Goal: Information Seeking & Learning: Learn about a topic

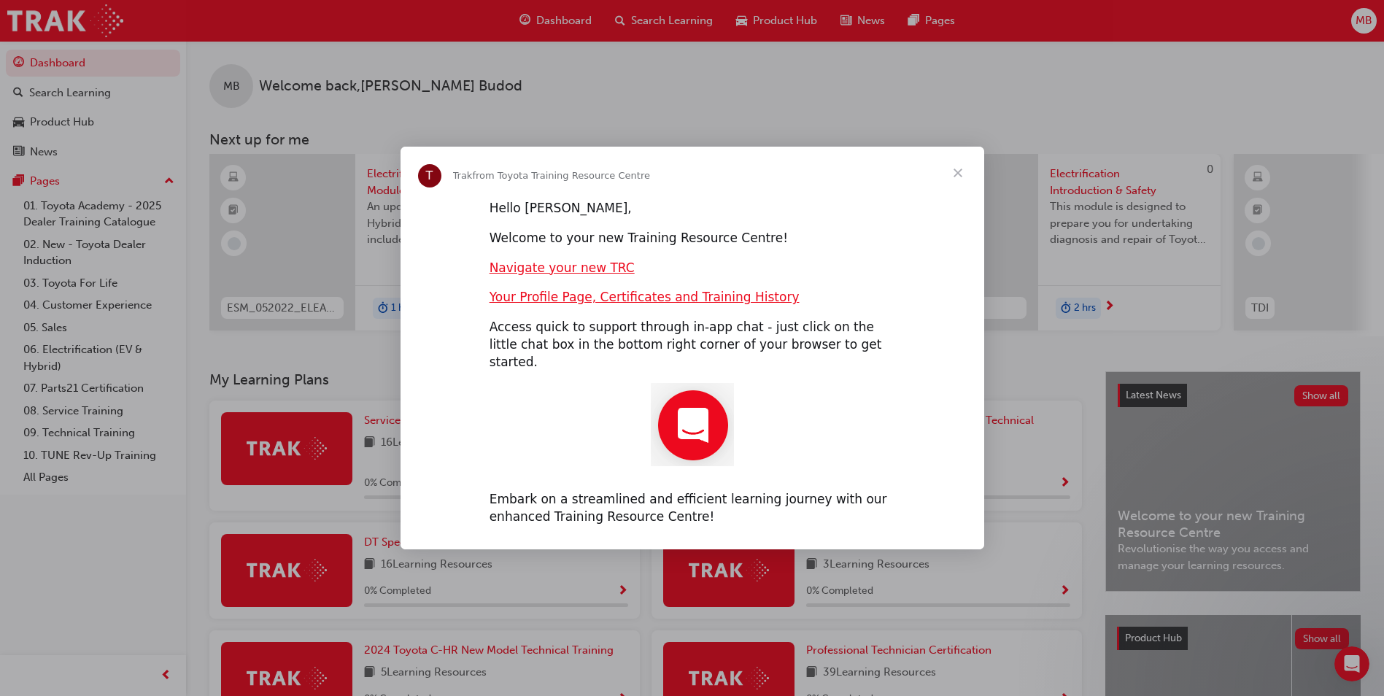
click at [958, 180] on span "Close" at bounding box center [958, 173] width 53 height 53
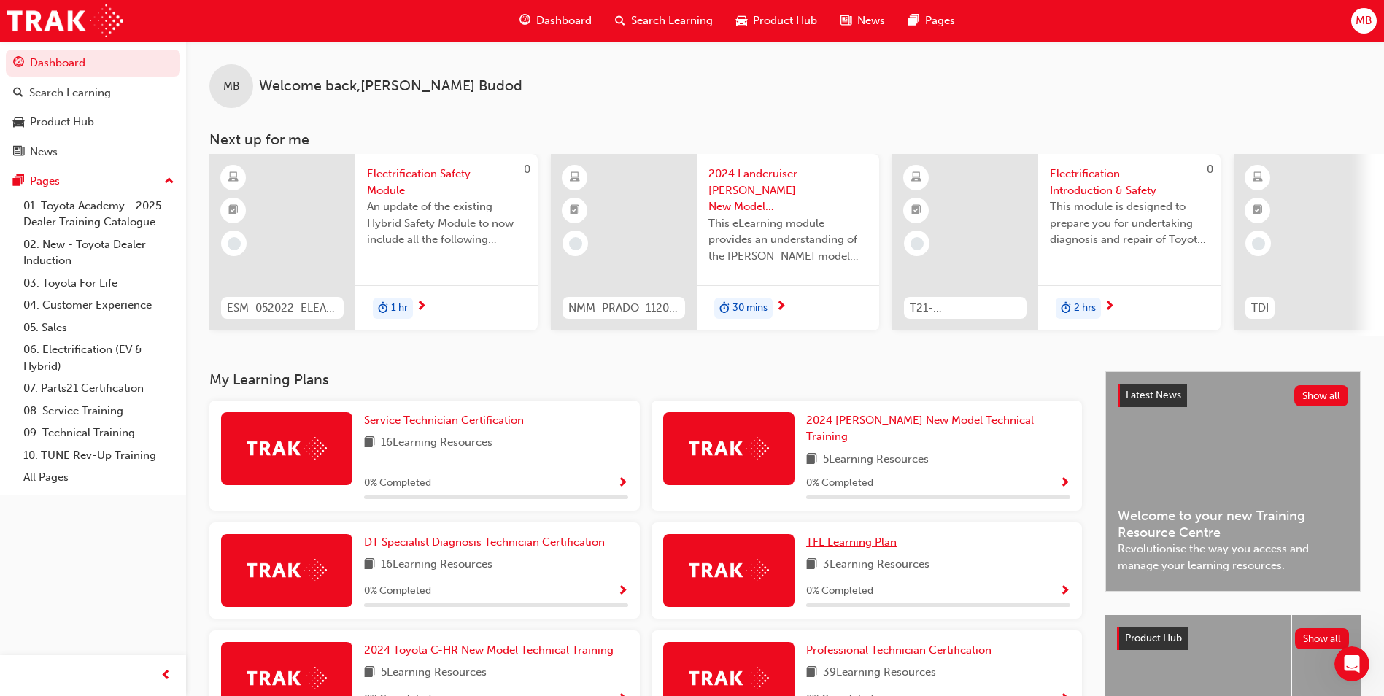
click at [891, 537] on span "TFL Learning Plan" at bounding box center [851, 541] width 90 height 13
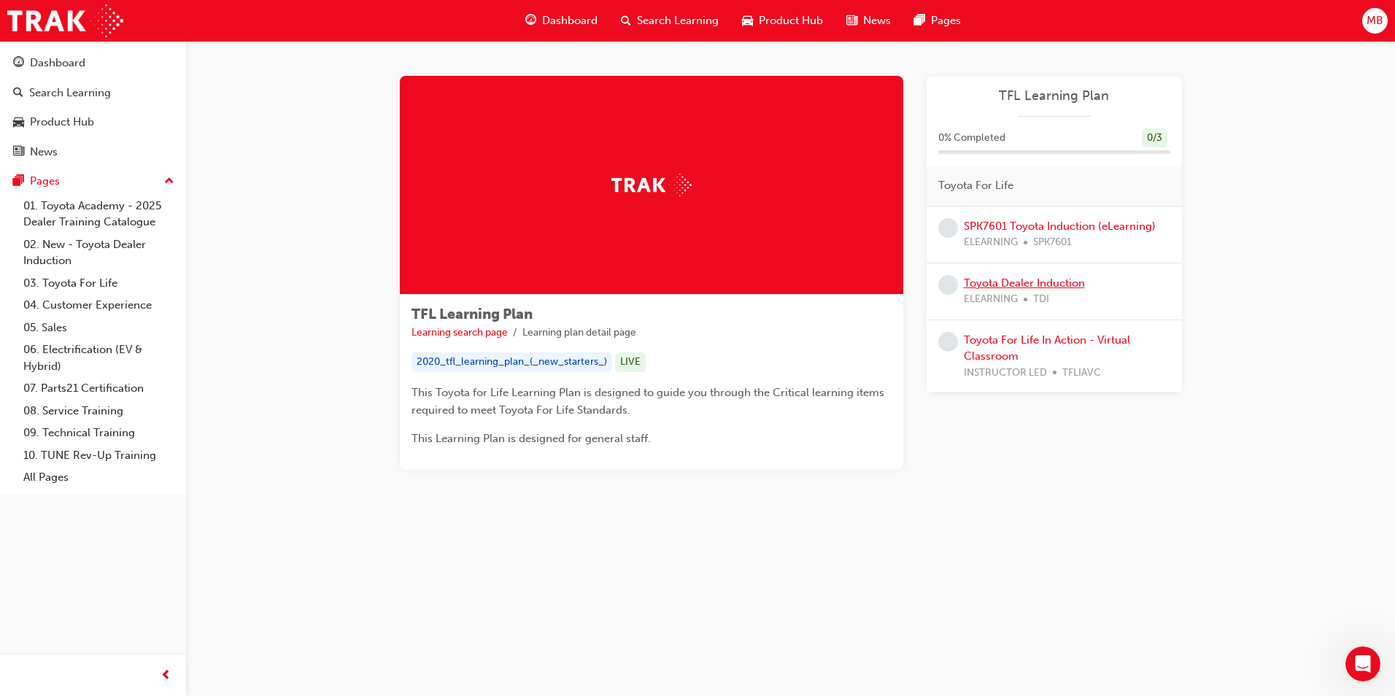
click at [1050, 285] on link "Toyota Dealer Induction" at bounding box center [1024, 282] width 121 height 13
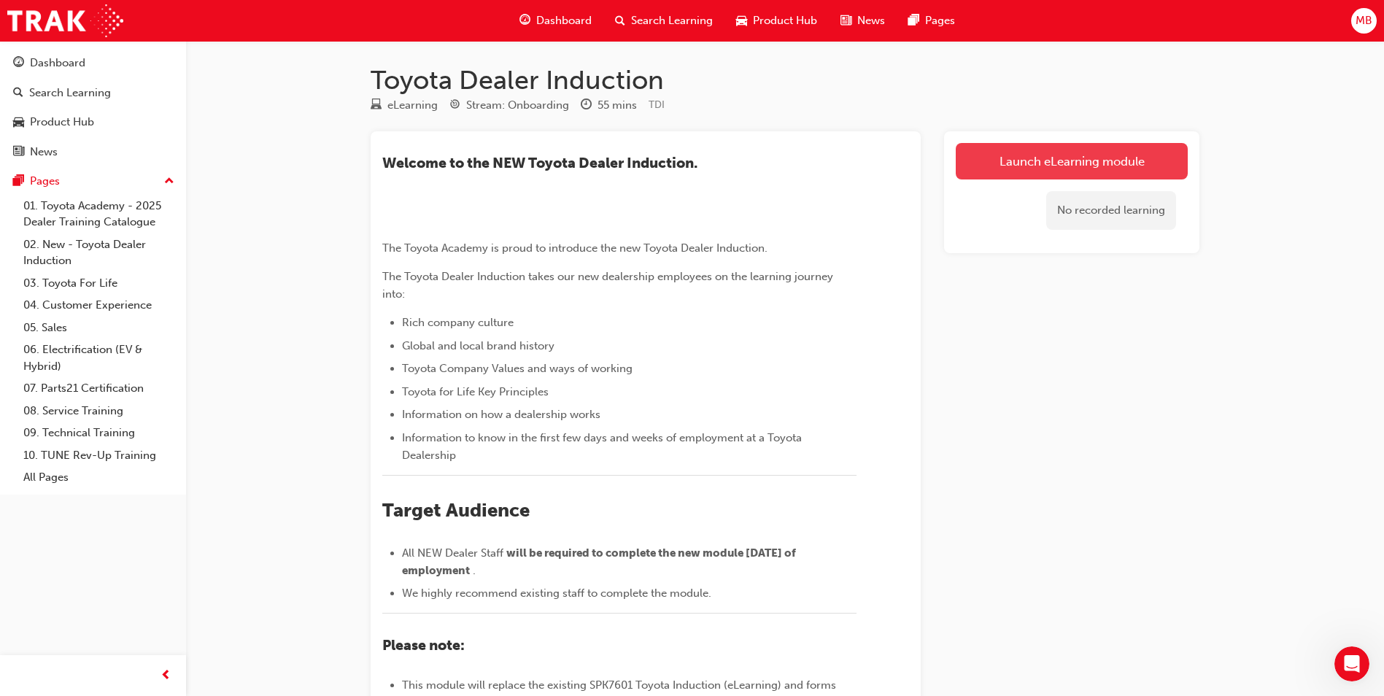
click at [1079, 155] on link "Launch eLearning module" at bounding box center [1072, 161] width 232 height 36
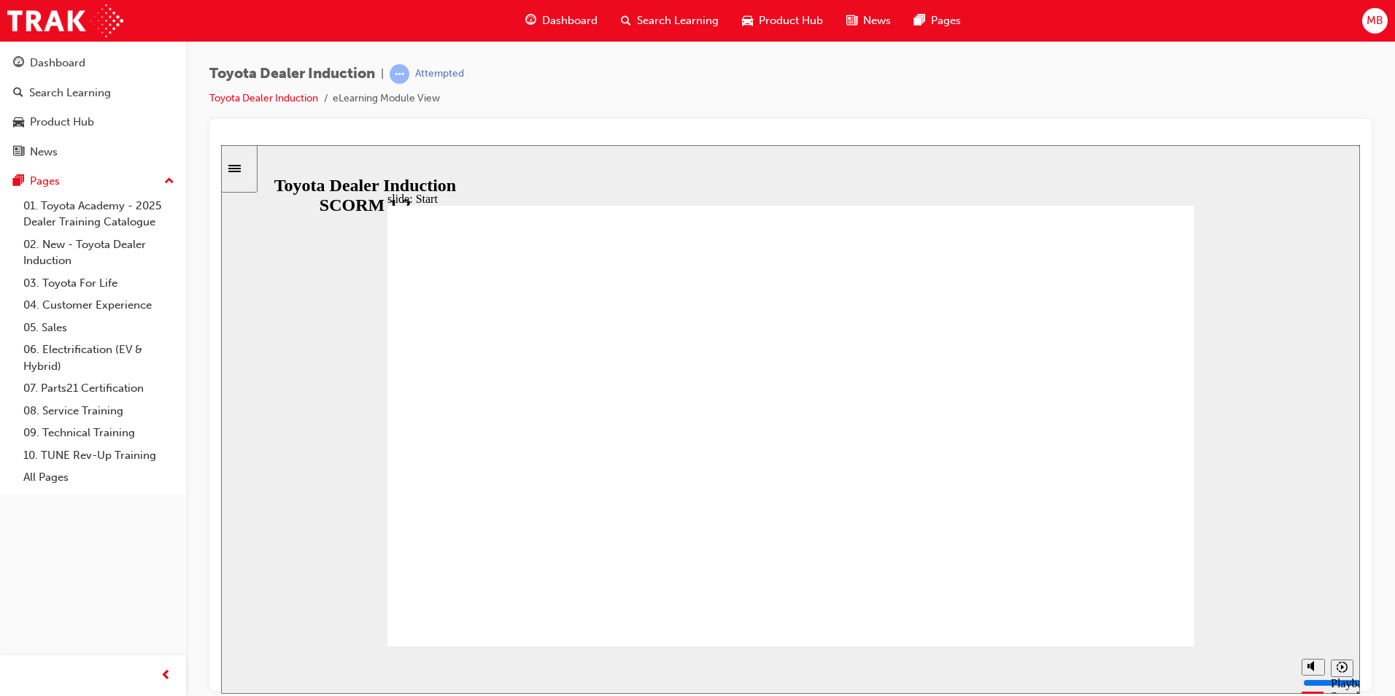
drag, startPoint x: 968, startPoint y: 514, endPoint x: 925, endPoint y: 535, distance: 48.3
click at [241, 168] on icon "Sidebar Toggle" at bounding box center [234, 167] width 12 height 7
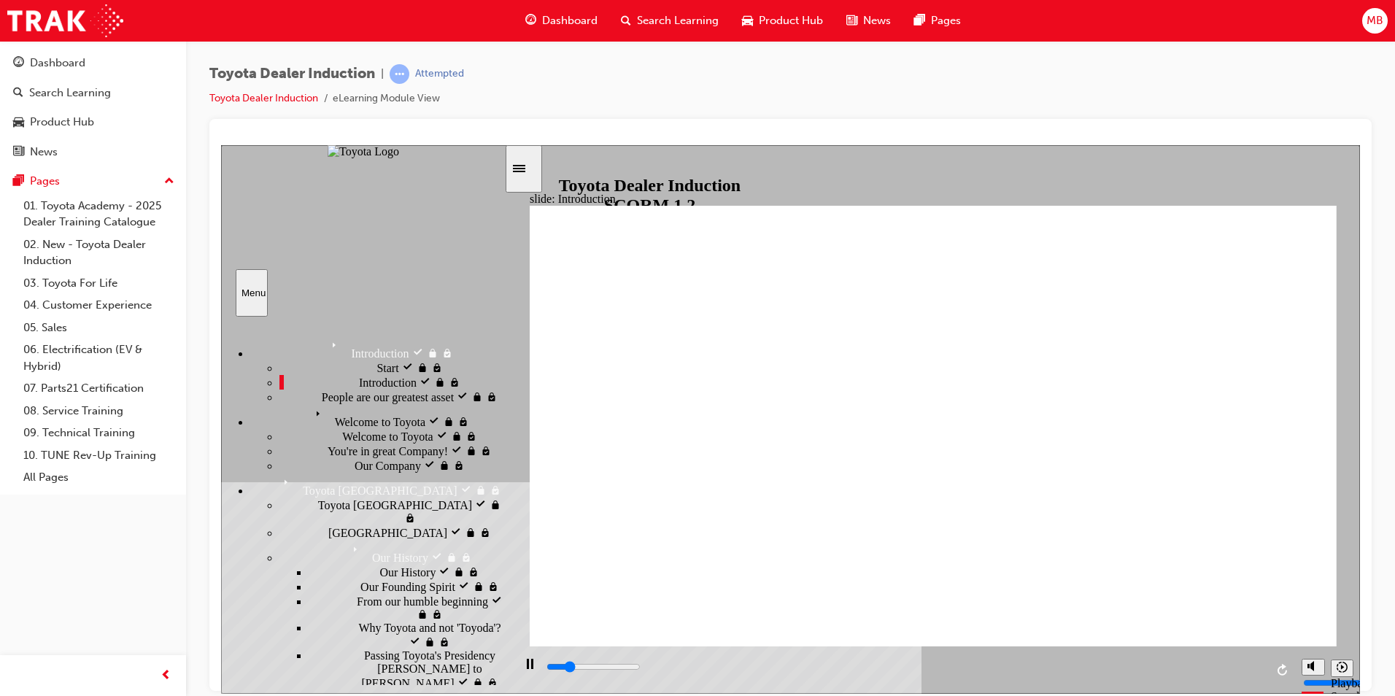
click at [322, 402] on span "People are our greatest asset" at bounding box center [388, 395] width 132 height 13
click at [317, 417] on span "Welcome to Toyota" at bounding box center [355, 409] width 90 height 13
click at [342, 441] on span "Welcome to Toyota" at bounding box center [387, 434] width 90 height 13
click at [332, 452] on div "You're in great Company! You're in great Company!" at bounding box center [391, 450] width 225 height 15
click at [355, 471] on span "Our Company" at bounding box center [388, 463] width 66 height 13
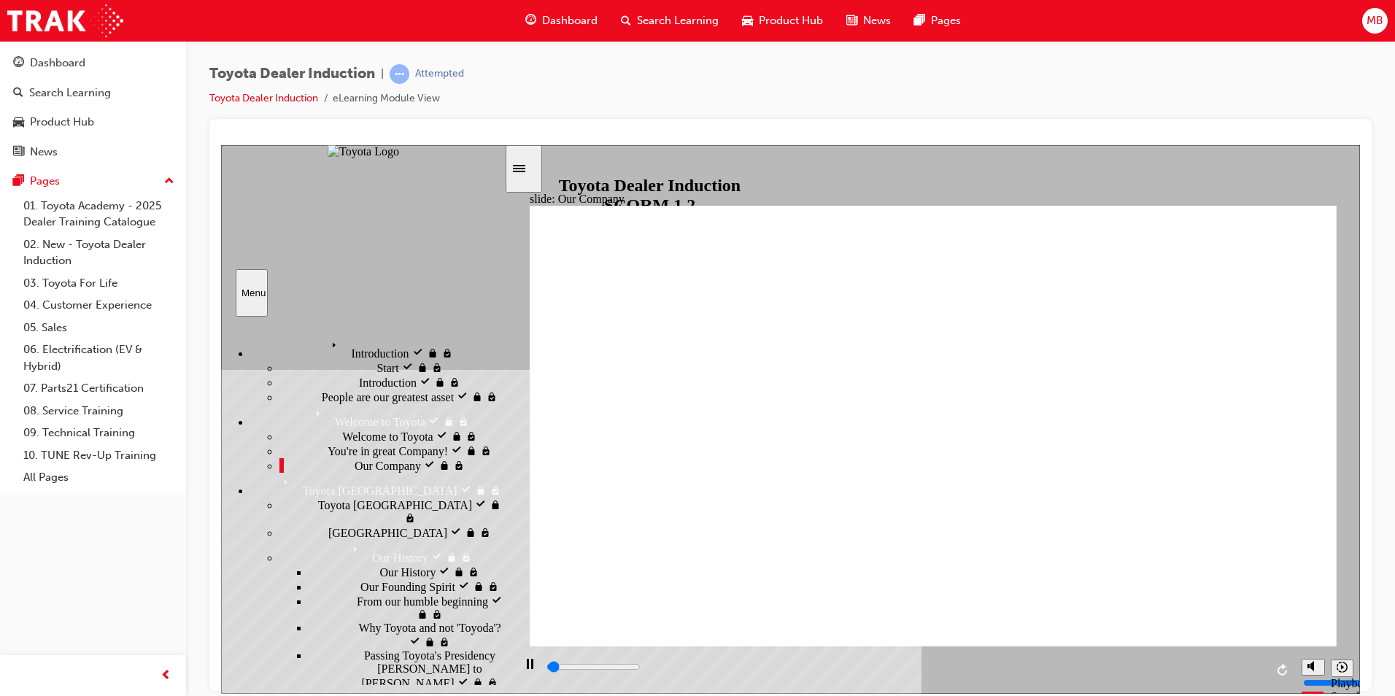
click at [318, 510] on span "Toyota [GEOGRAPHIC_DATA]" at bounding box center [395, 503] width 154 height 13
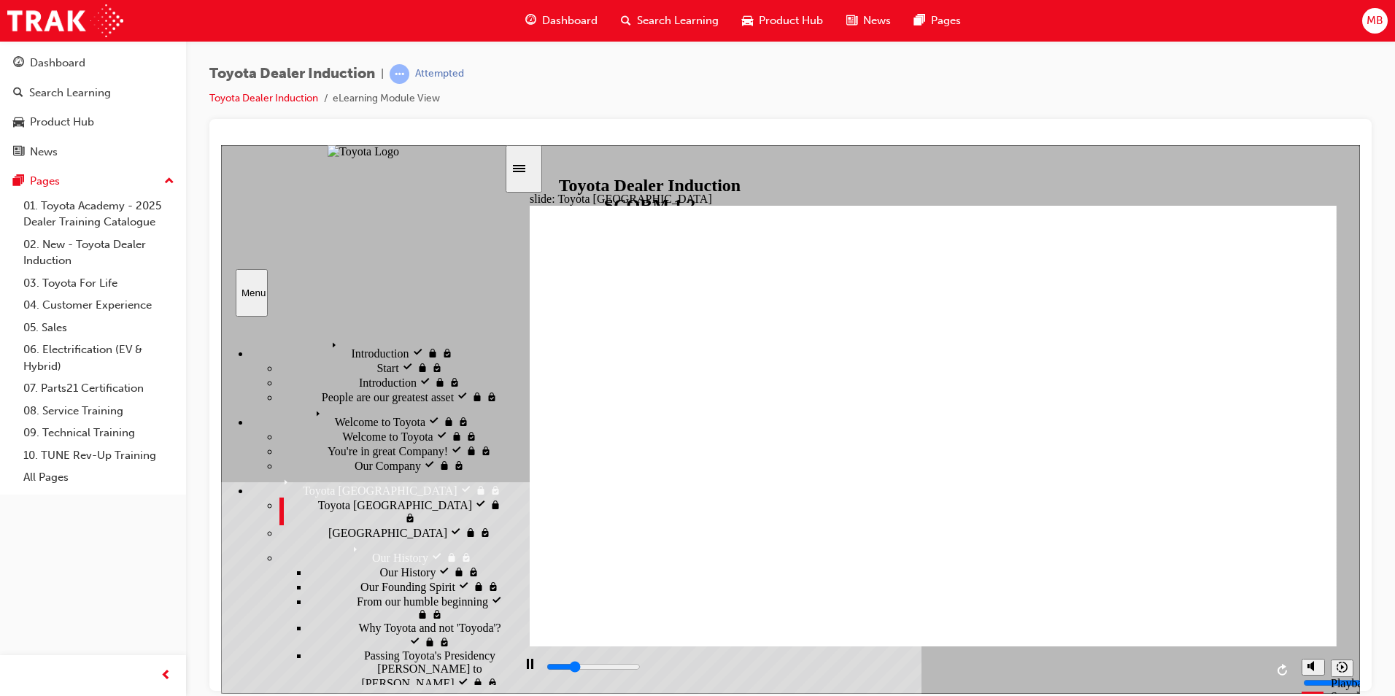
click at [303, 525] on div "[GEOGRAPHIC_DATA] [GEOGRAPHIC_DATA]" at bounding box center [391, 532] width 225 height 15
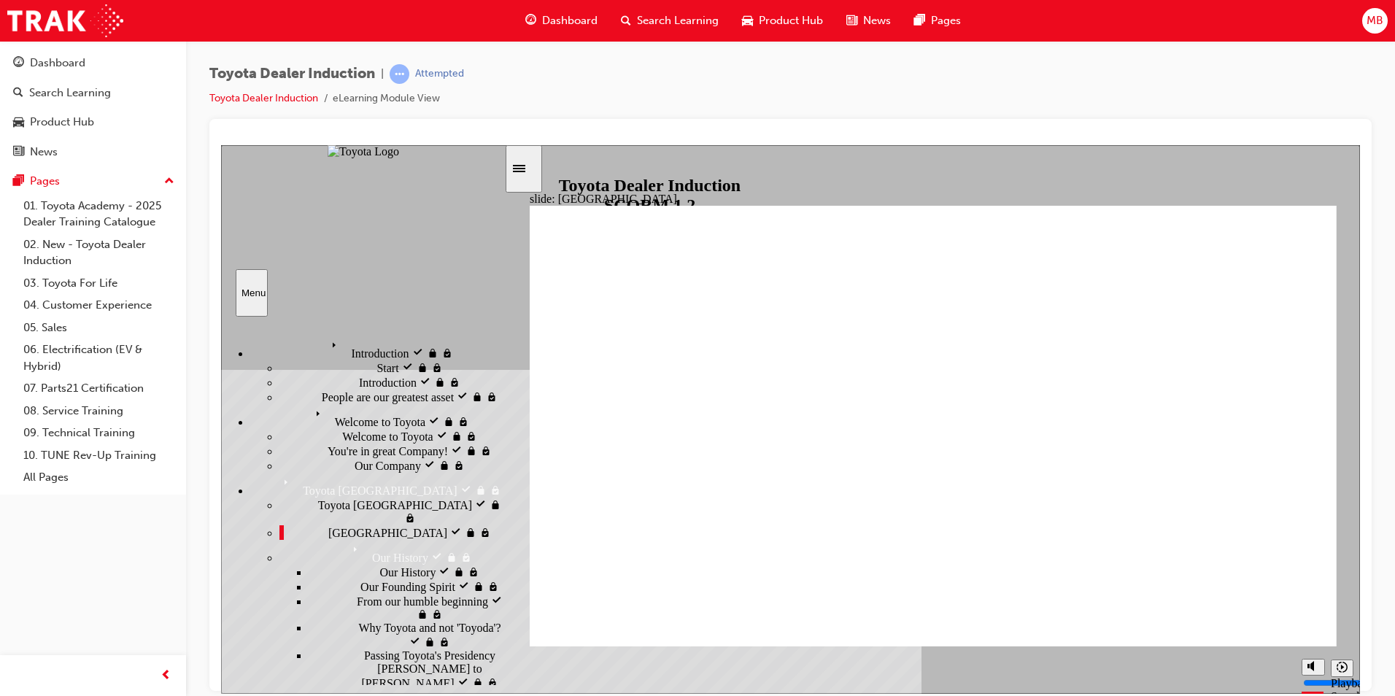
click at [380, 564] on span "Our History" at bounding box center [408, 570] width 56 height 13
click at [360, 584] on span "Our Founding Spirit" at bounding box center [407, 584] width 95 height 13
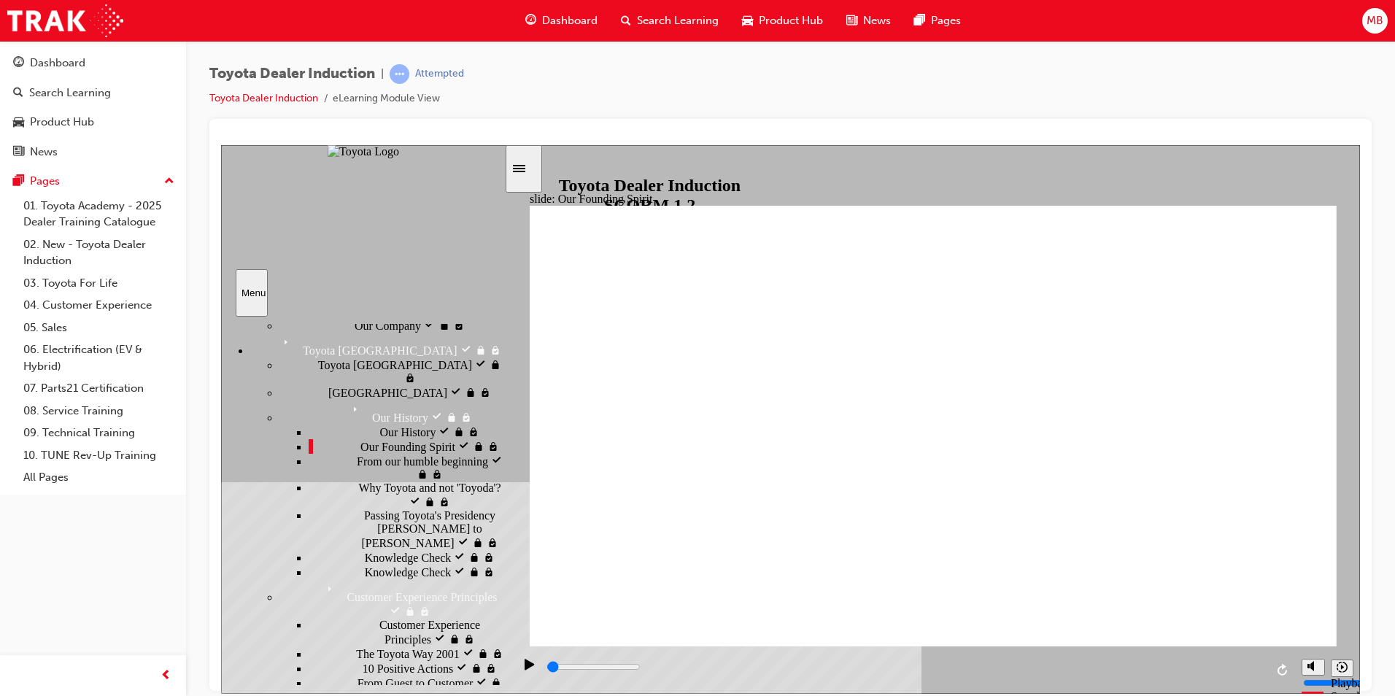
scroll to position [146, 0]
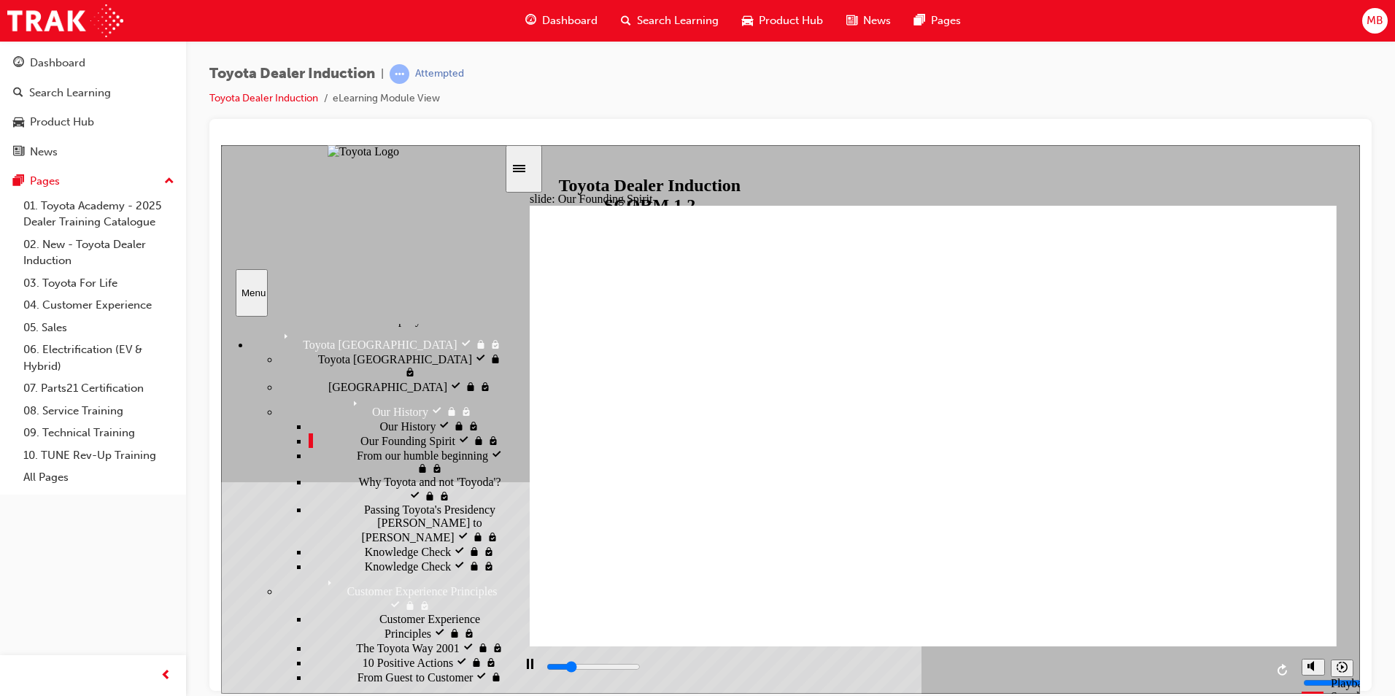
click at [368, 460] on span "From our humble beginning" at bounding box center [422, 453] width 131 height 13
click at [372, 488] on span "Why Toyota and not 'Toyoda'?" at bounding box center [429, 481] width 142 height 13
click at [377, 541] on span "Passing Toyota's Presidency [PERSON_NAME] to [PERSON_NAME]" at bounding box center [434, 522] width 140 height 39
click at [404, 558] on div "Knowledge Check Knowledge Check" at bounding box center [407, 550] width 196 height 15
type input "2300"
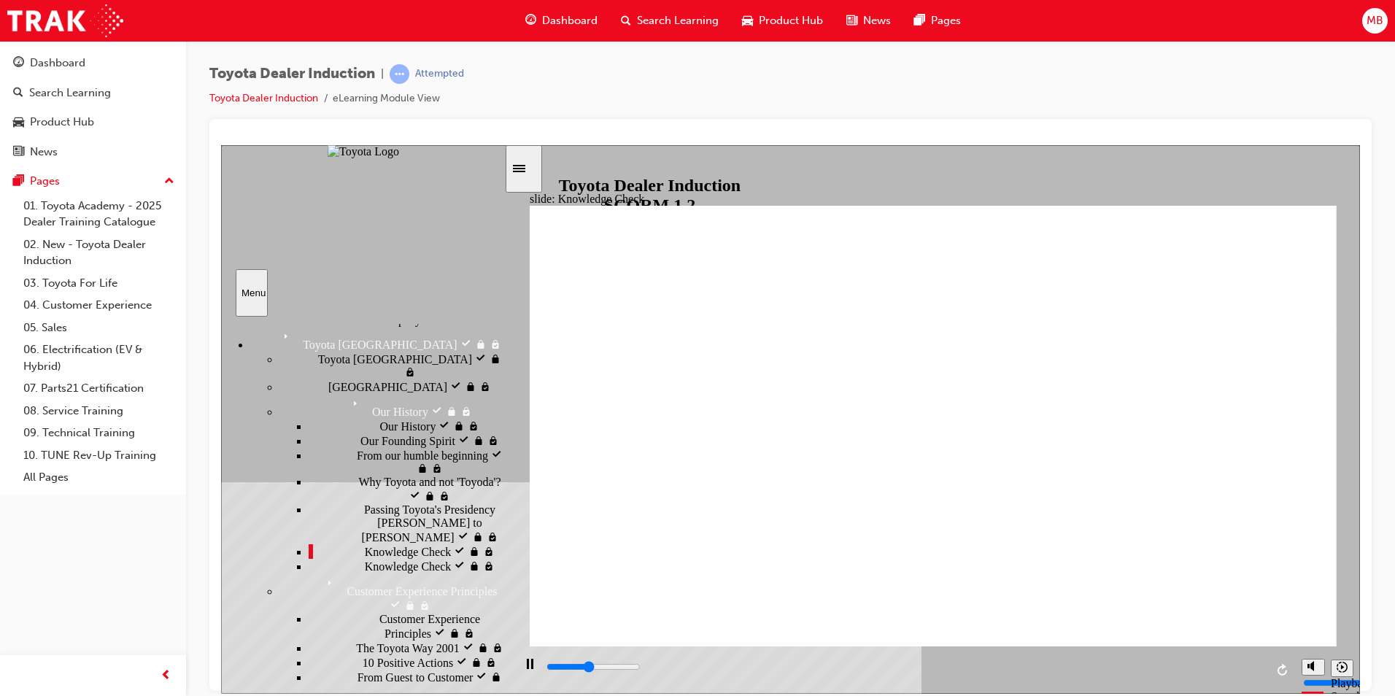
radio input "true"
type input "2000"
radio input "true"
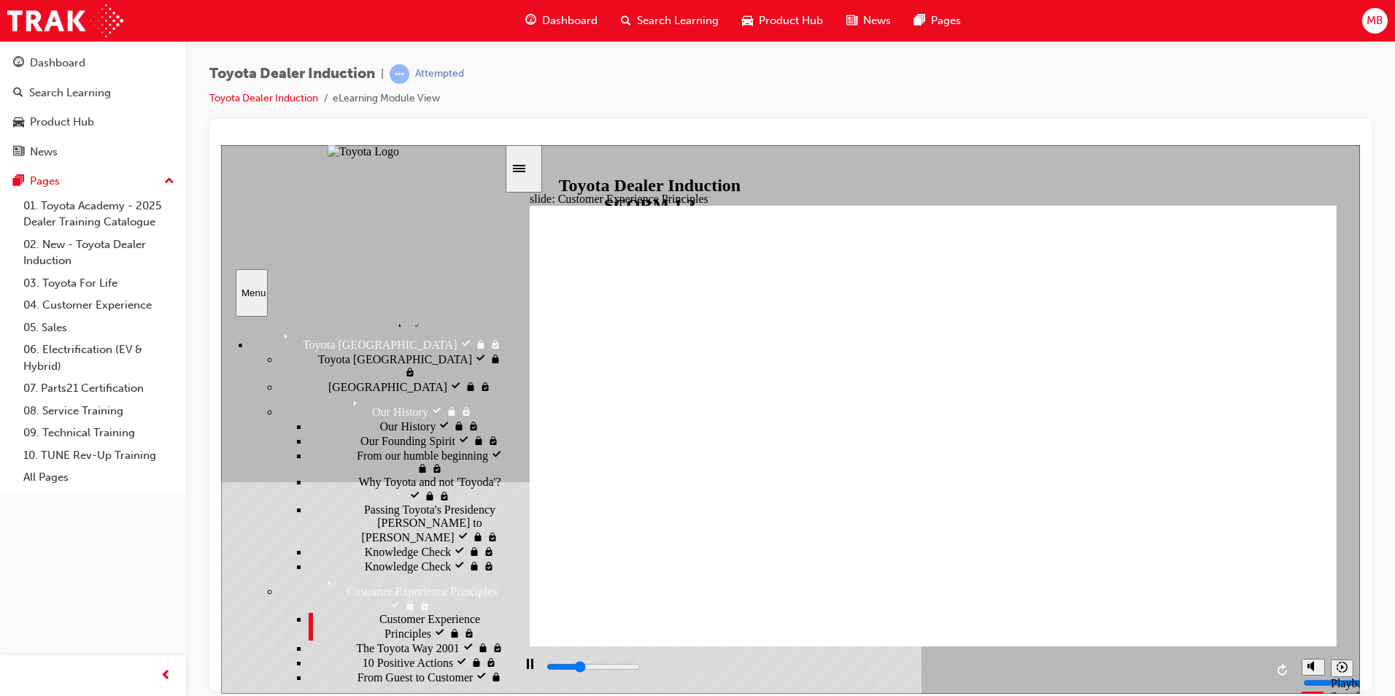
drag, startPoint x: 430, startPoint y: 473, endPoint x: 425, endPoint y: 483, distance: 11.1
click at [430, 640] on div "The Toyota Way 2001 The Toyota Way 2001" at bounding box center [407, 647] width 196 height 15
click at [417, 654] on div "10 Positive Actions 10 Positive Actions" at bounding box center [407, 661] width 196 height 15
click at [426, 669] on div "From Guest to Customer From Guest to Customer" at bounding box center [407, 683] width 196 height 28
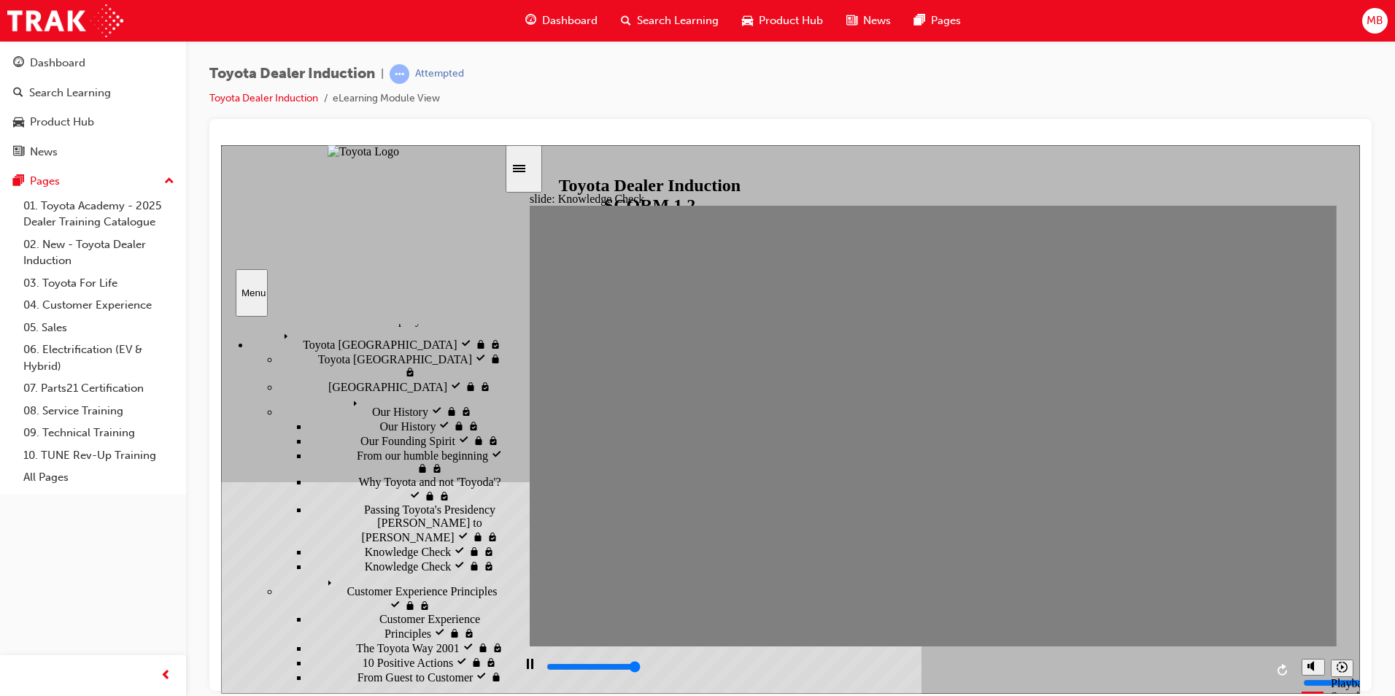
type input "5000"
radio input "true"
type input "2500"
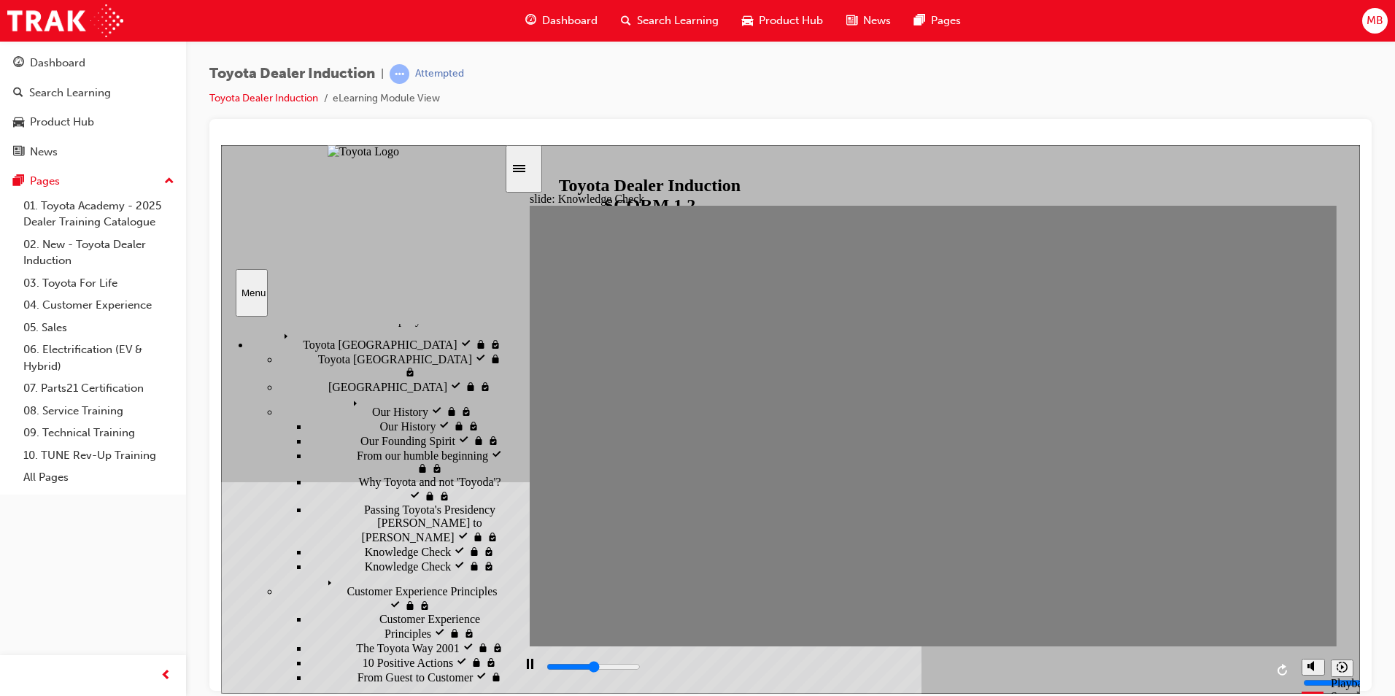
radio input "true"
type input "2700"
radio input "true"
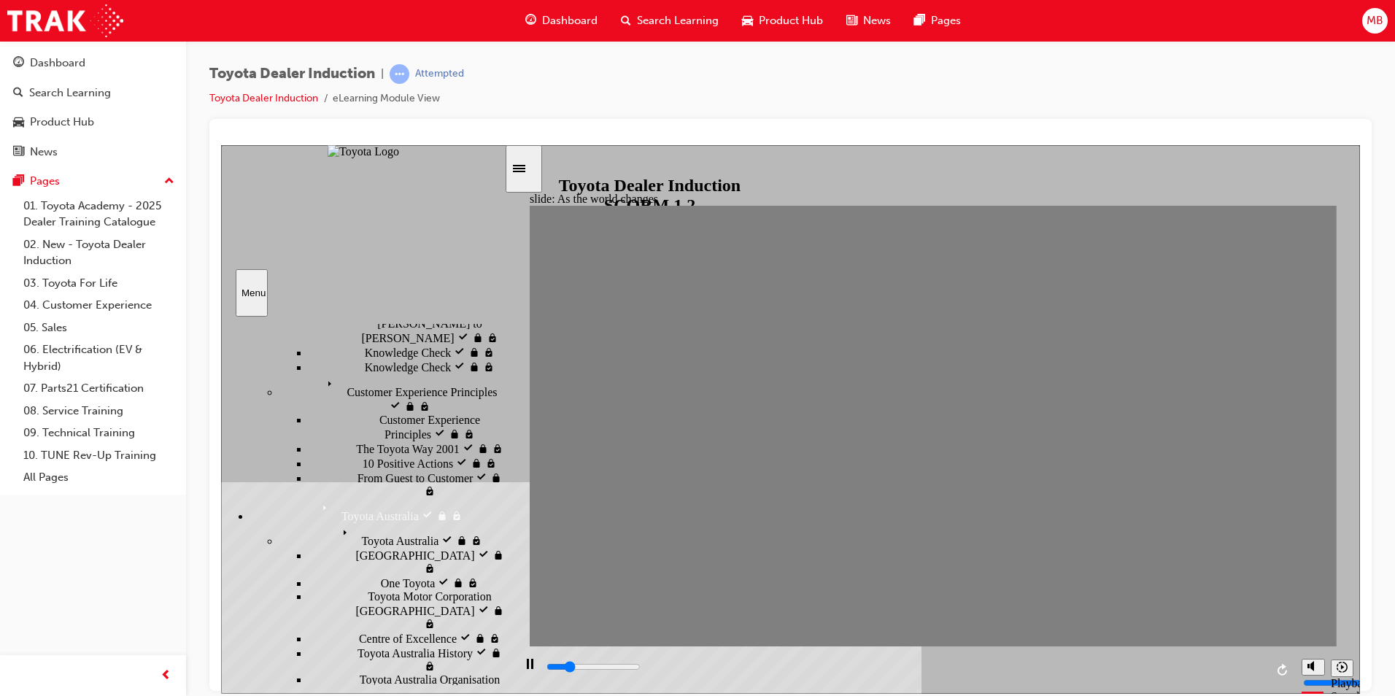
scroll to position [365, 0]
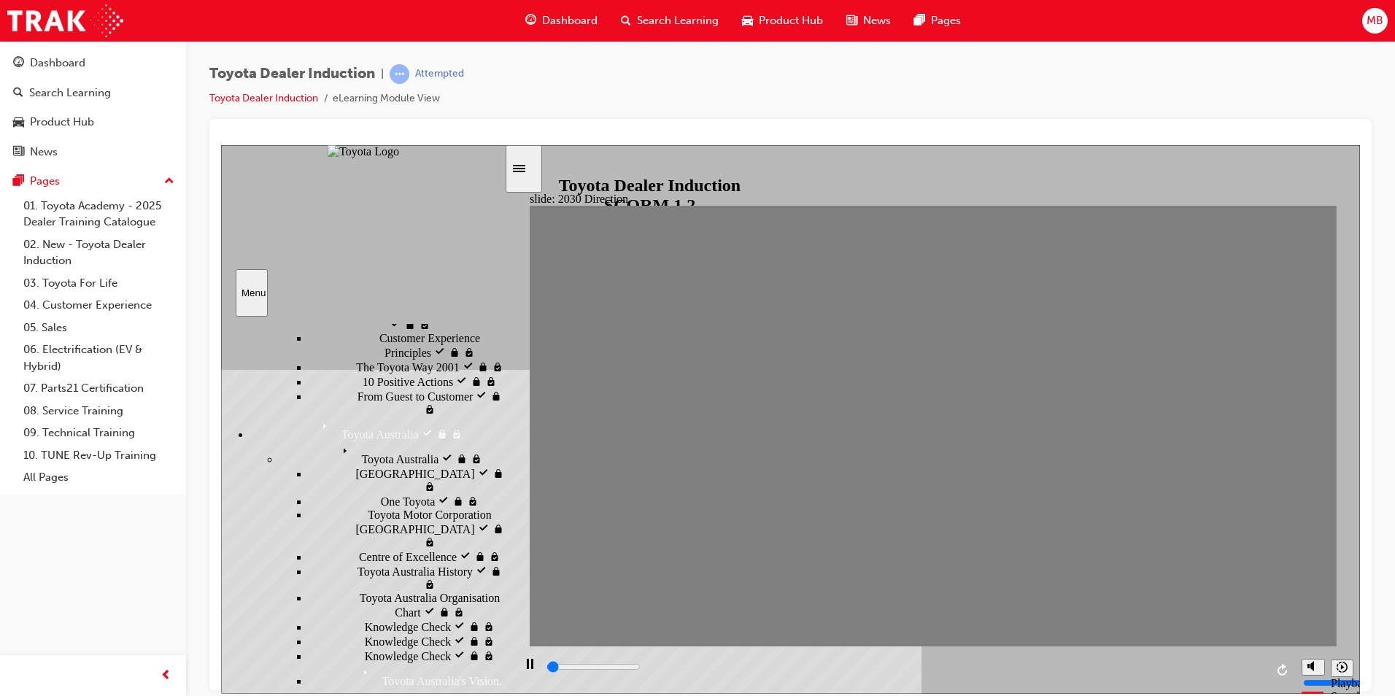
scroll to position [511, 0]
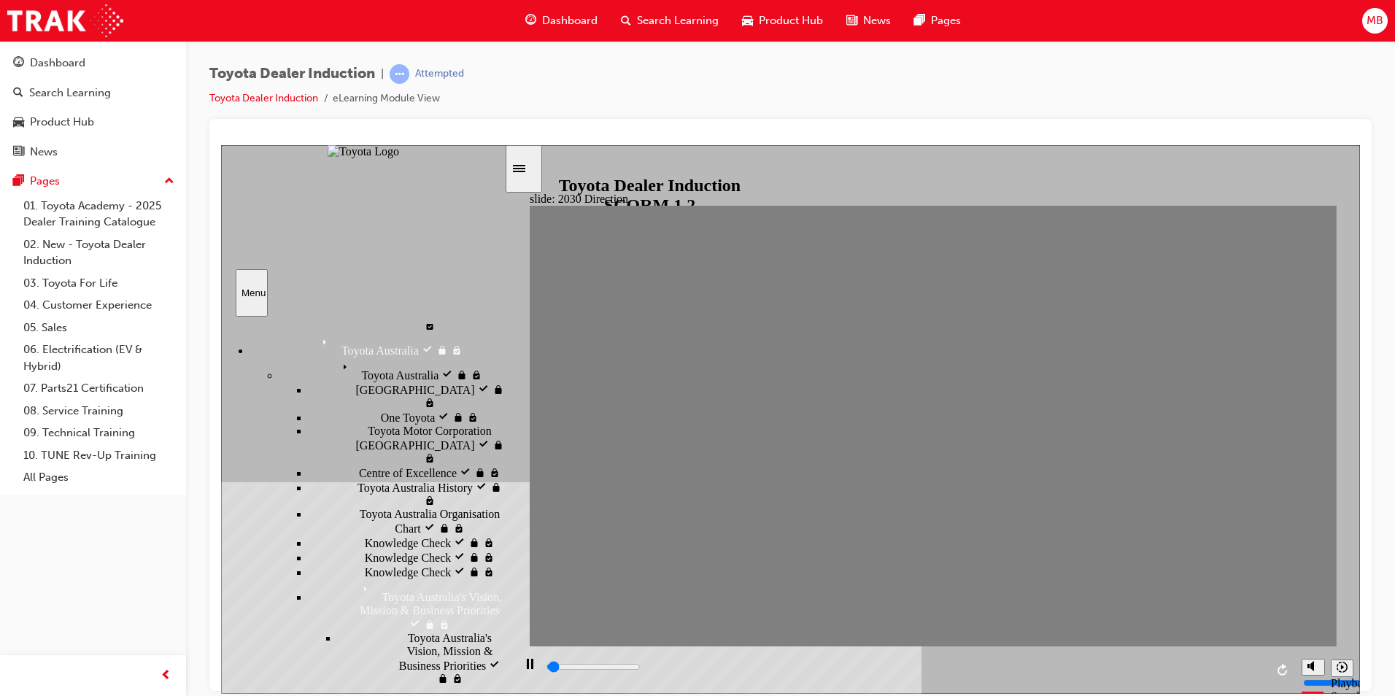
type input "2200"
type input "Happiness"
type input "2200"
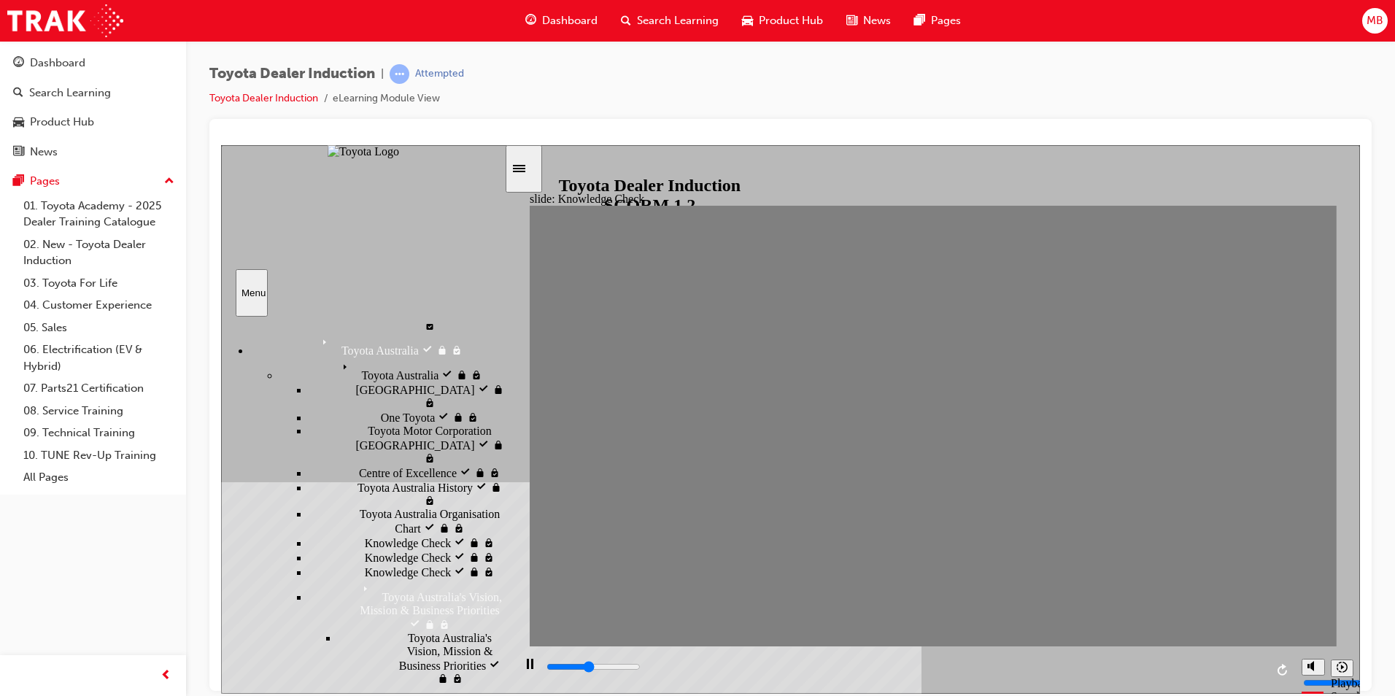
type input "Happiness"
type input "3700"
type input "Happiness"
type input "4100"
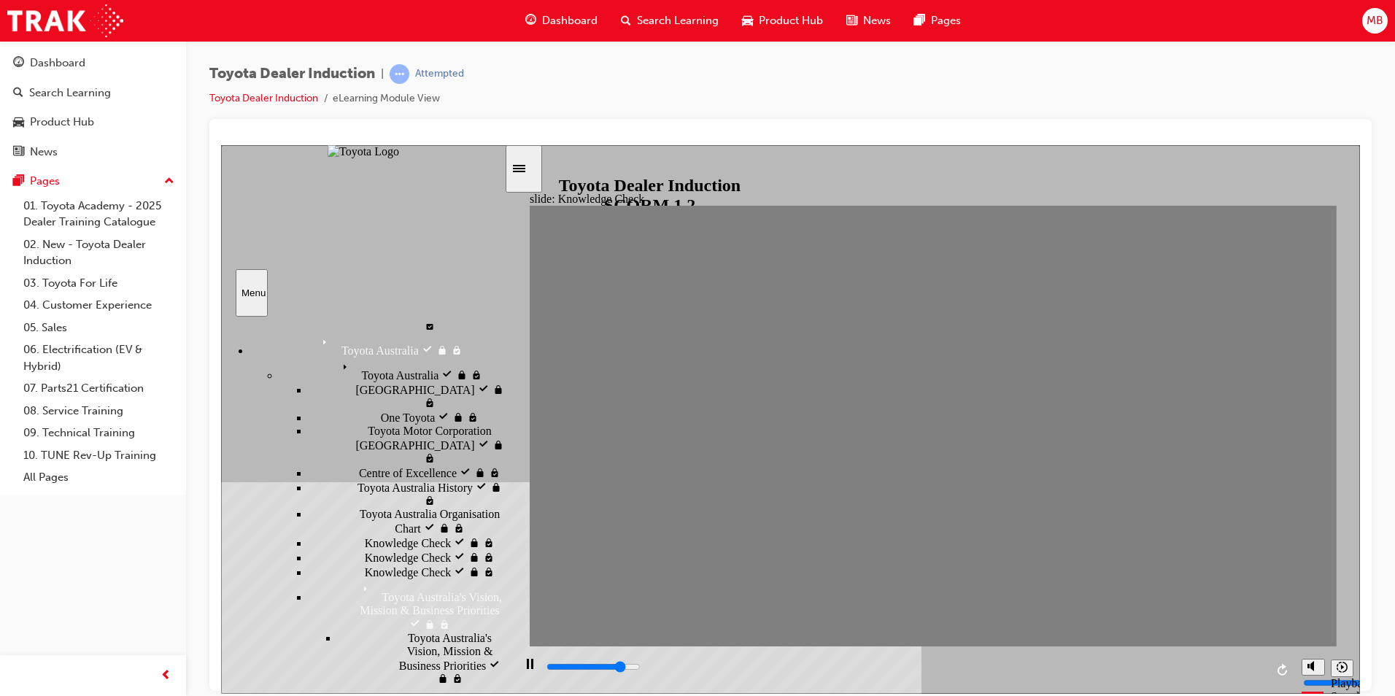
type input "Happiness"
type input "2500"
type input "moved"
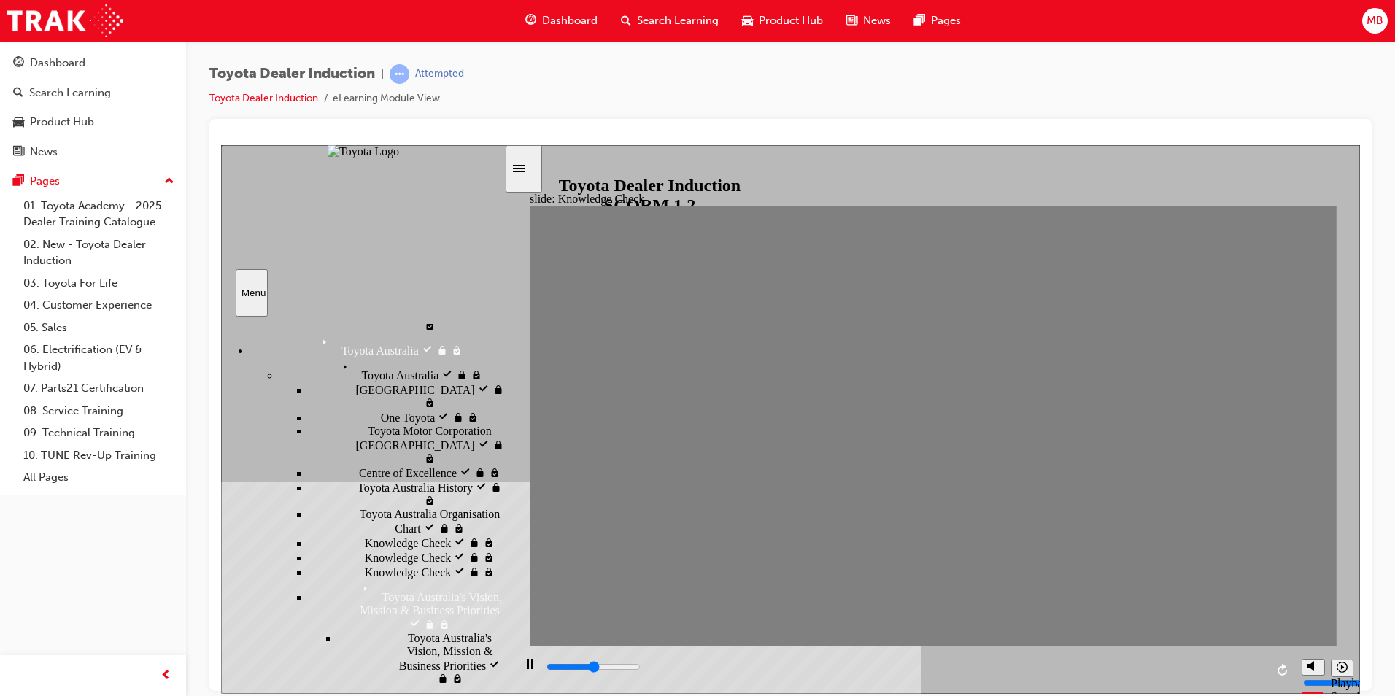
type input "moved"
type input "3700"
type input "moved"
type input "4100"
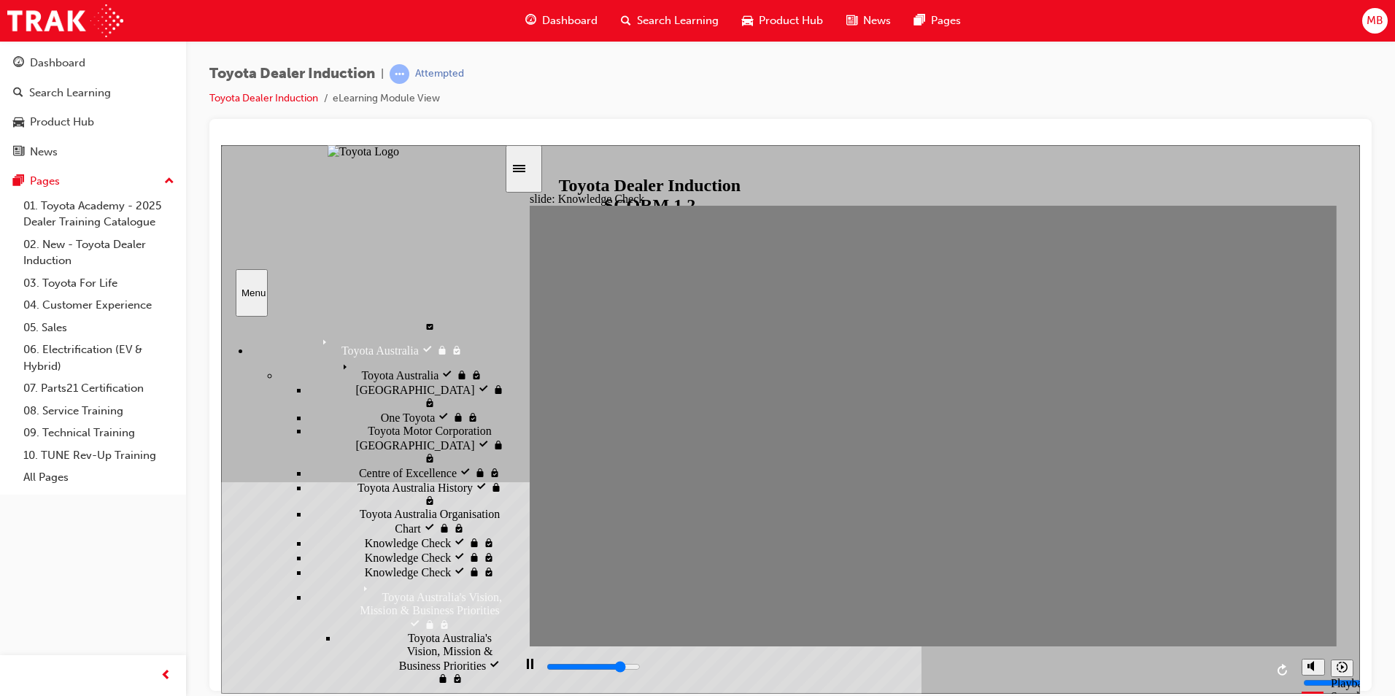
type input "moved"
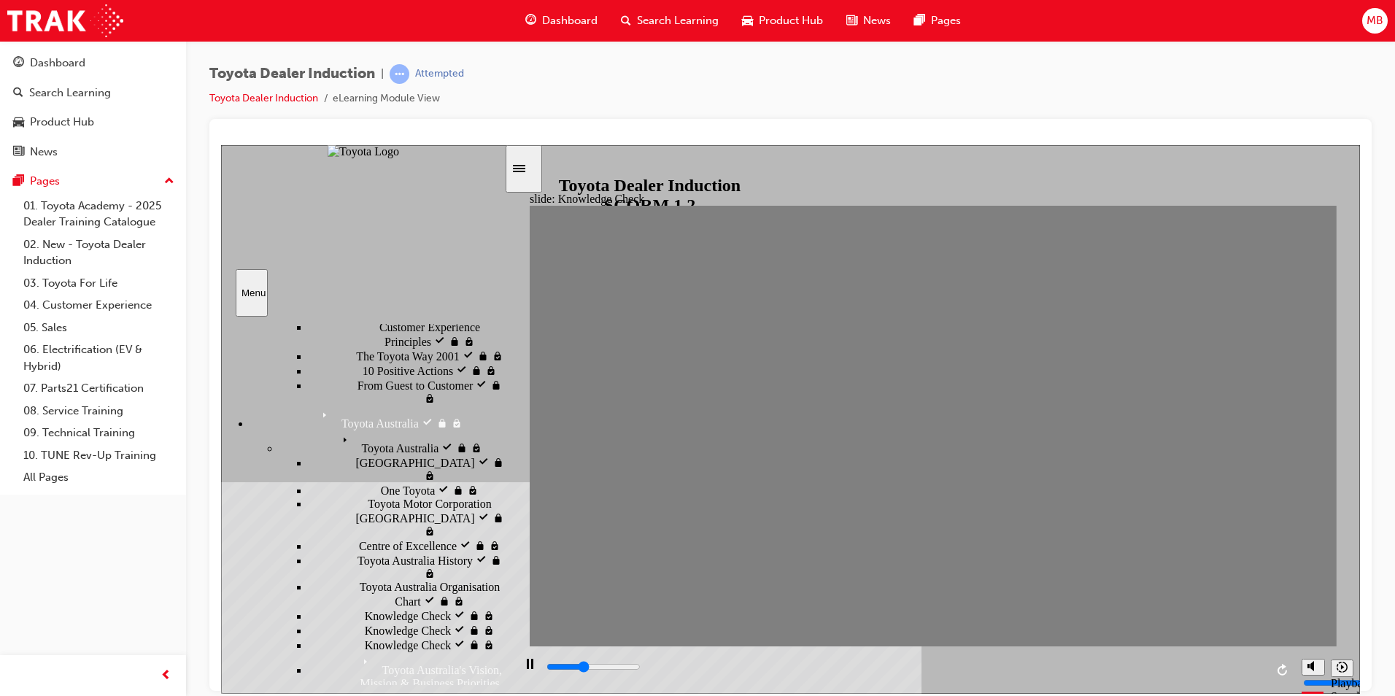
type input "1900"
radio input "true"
drag, startPoint x: 430, startPoint y: 531, endPoint x: 429, endPoint y: 549, distance: 18.3
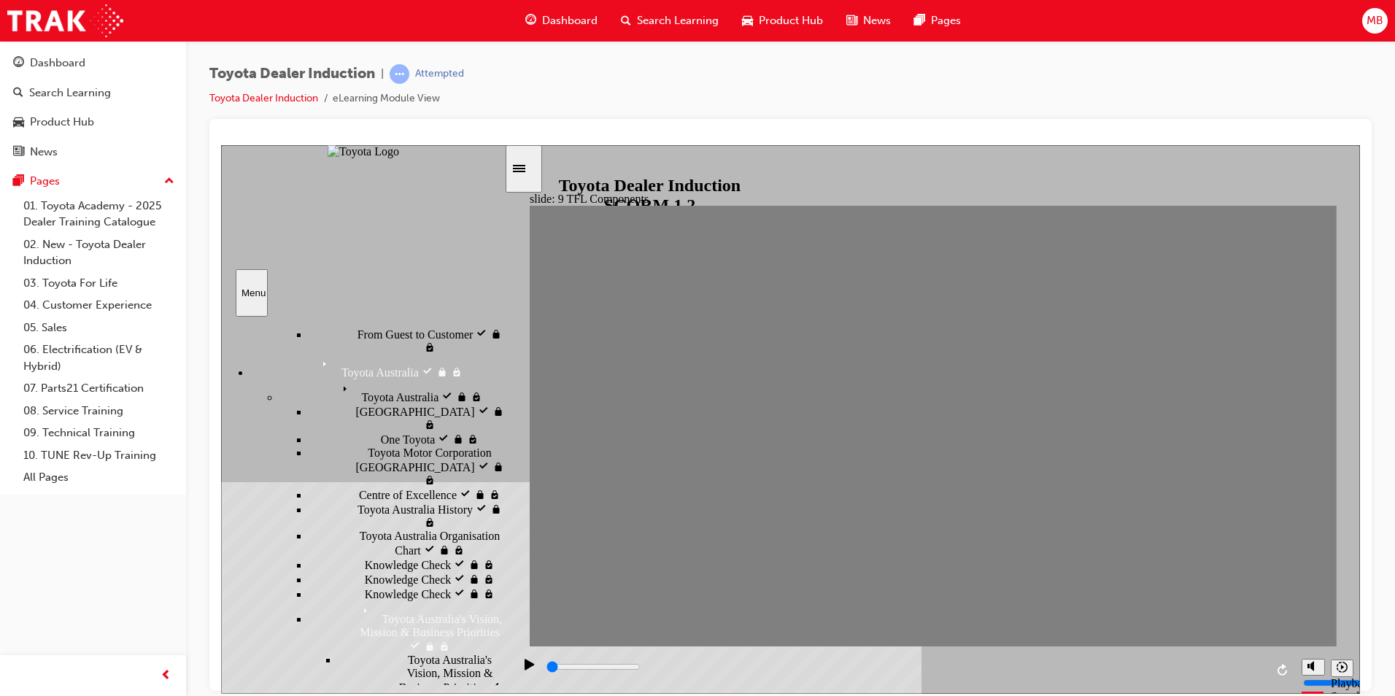
scroll to position [584, 0]
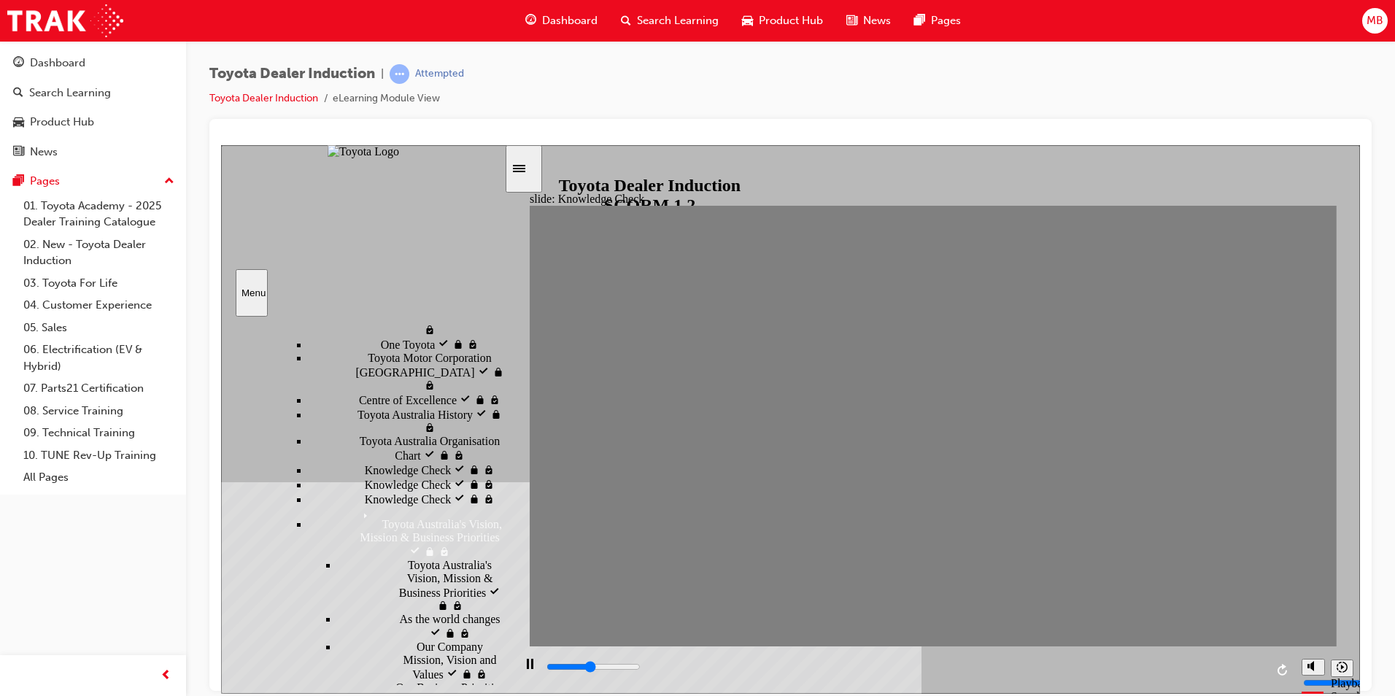
type input "2300"
radio input "true"
drag, startPoint x: 441, startPoint y: 419, endPoint x: 436, endPoint y: 425, distance: 8.3
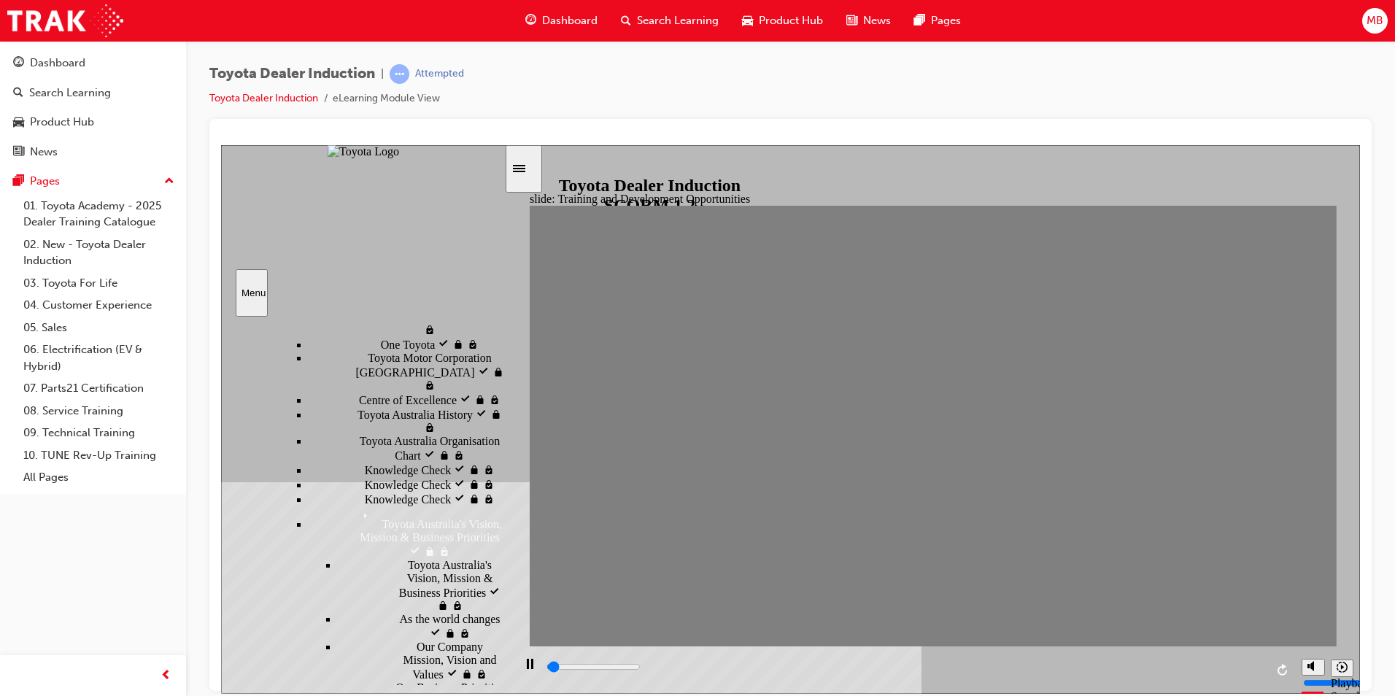
type input "1800"
radio input "true"
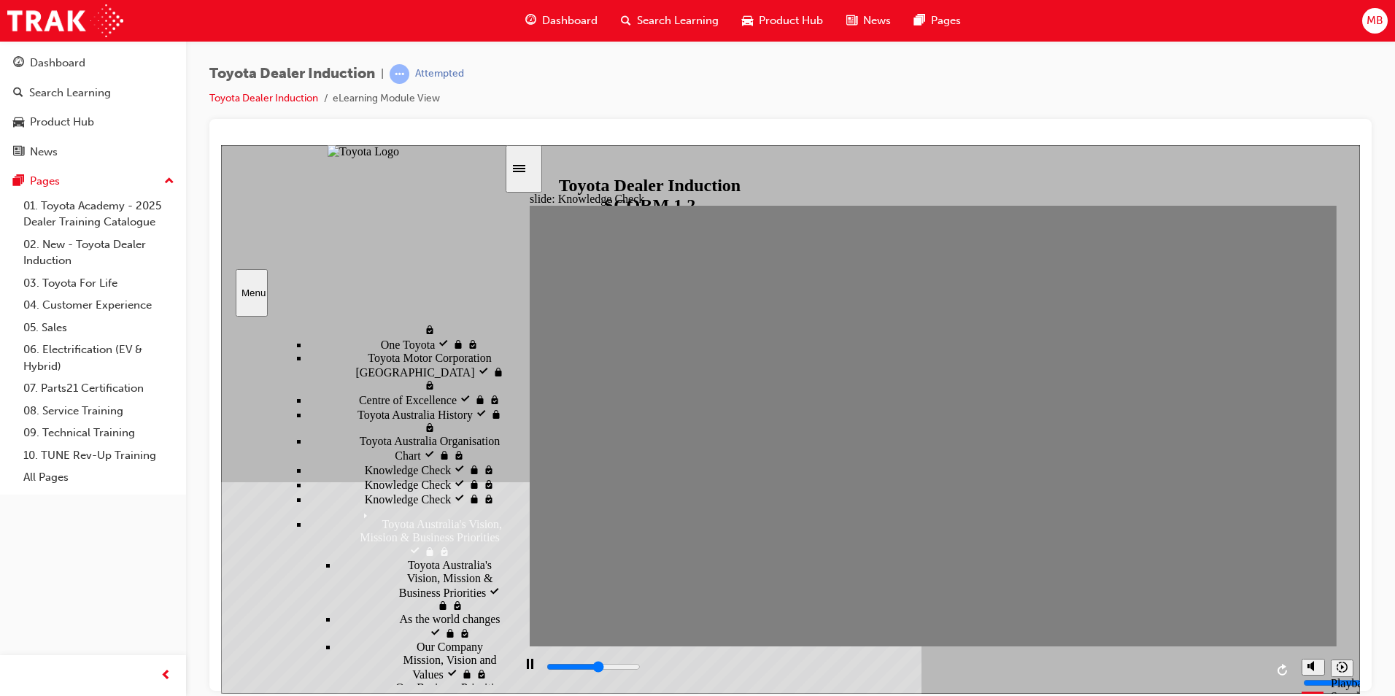
drag, startPoint x: 878, startPoint y: 430, endPoint x: 1314, endPoint y: 220, distance: 483.9
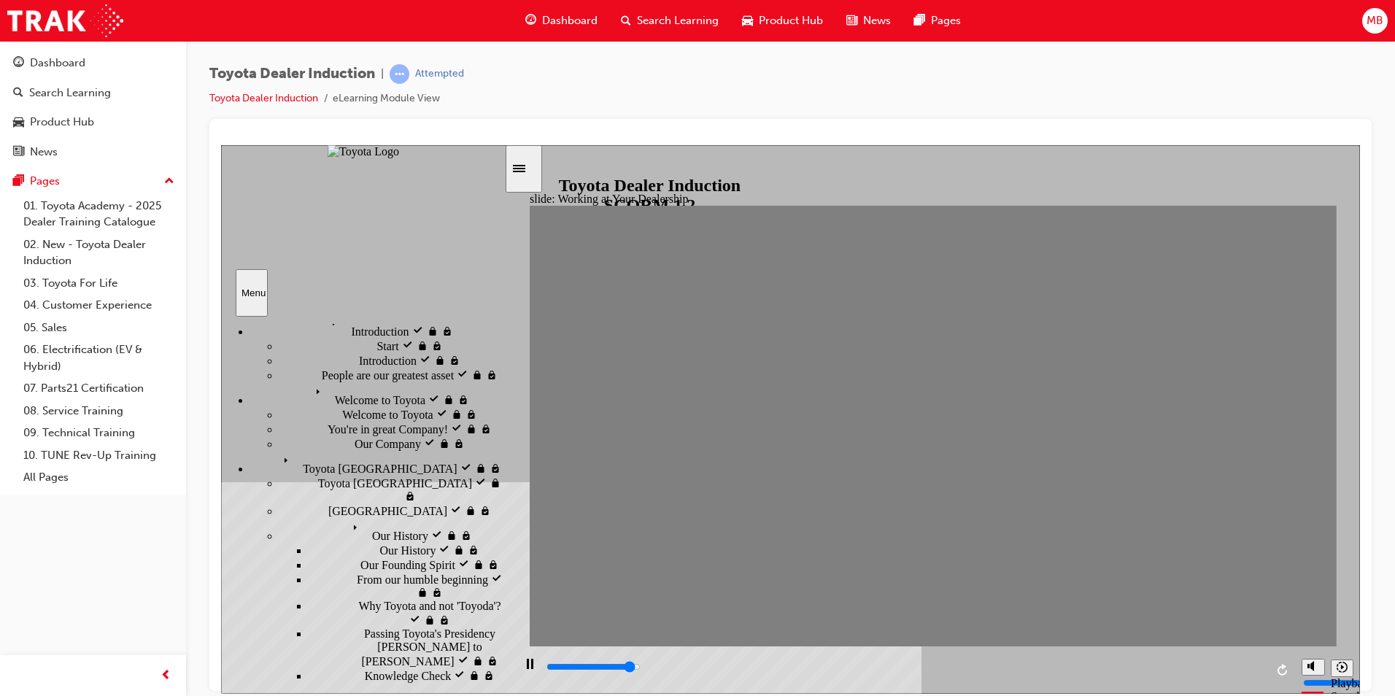
scroll to position [0, 0]
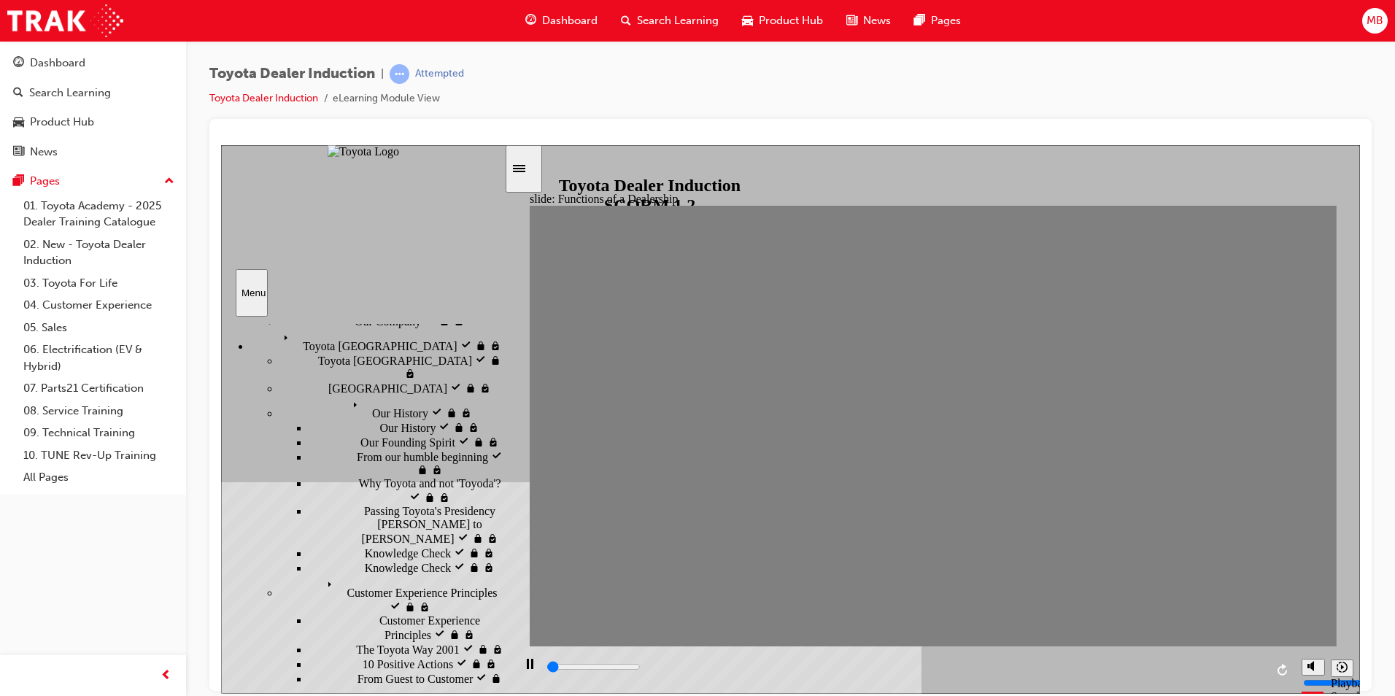
scroll to position [146, 0]
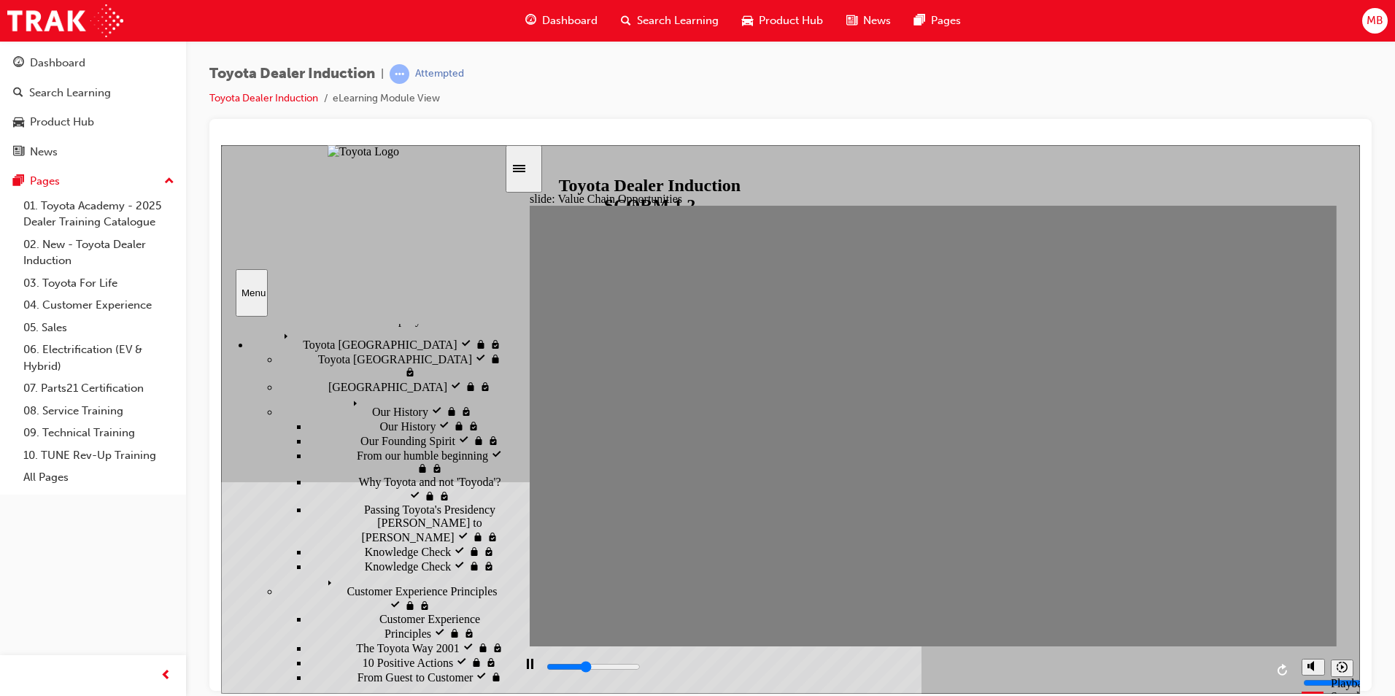
type input "2500"
radio input "true"
drag, startPoint x: 406, startPoint y: 517, endPoint x: 415, endPoint y: 535, distance: 19.6
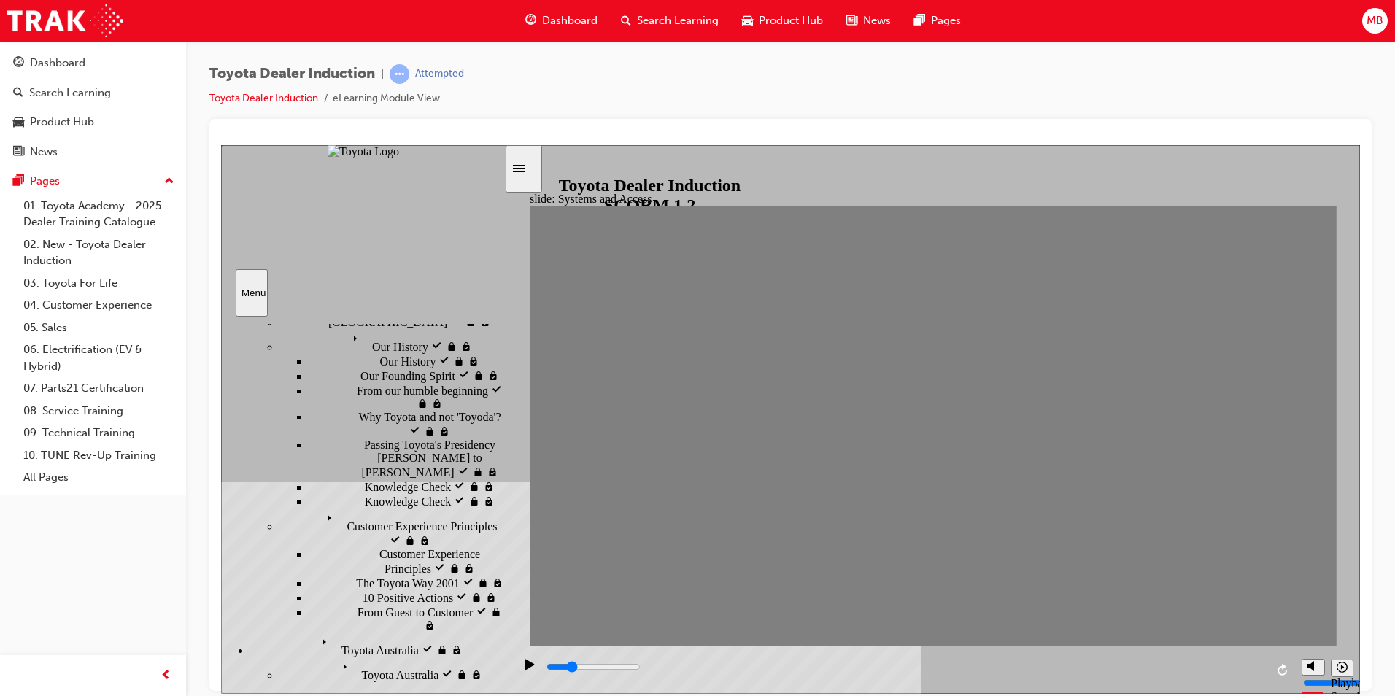
scroll to position [292, 0]
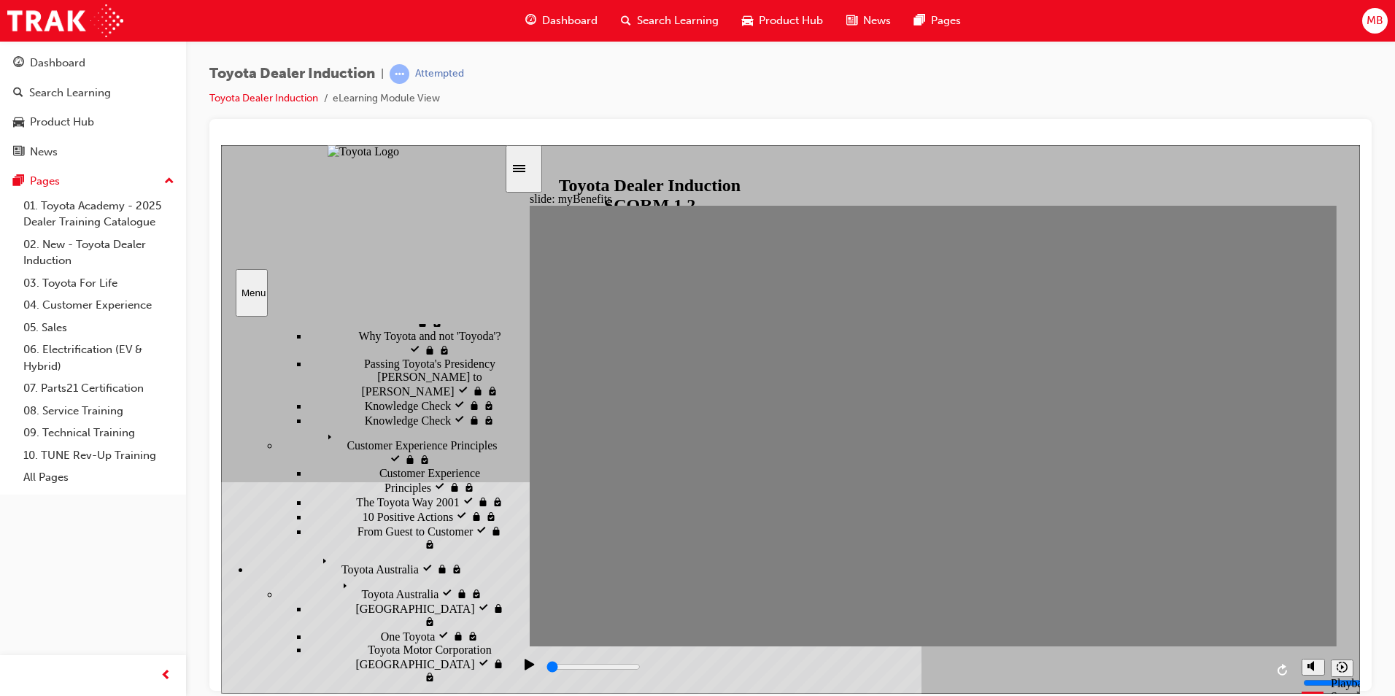
type input "2100"
type input "Toyota engage app"
type input "2100"
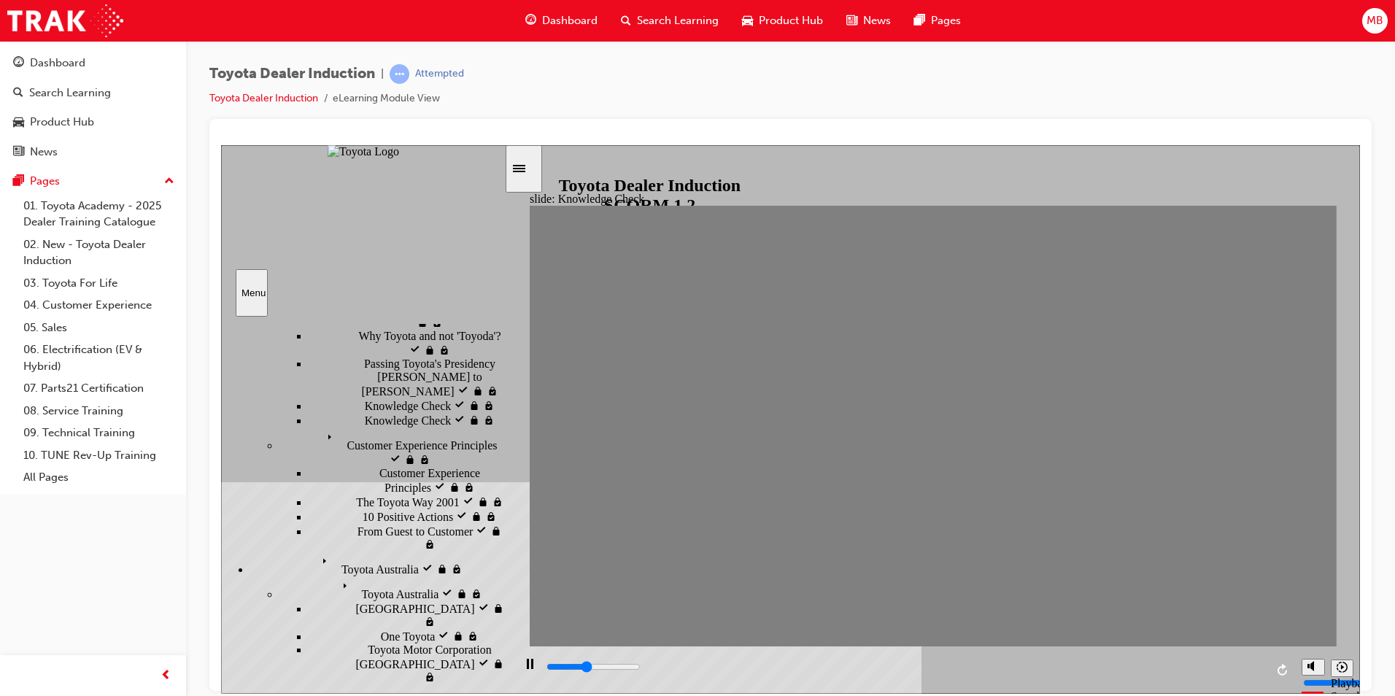
type input "Toyota engage app"
type input "3300"
type input "Toyota engage app"
type input "4200"
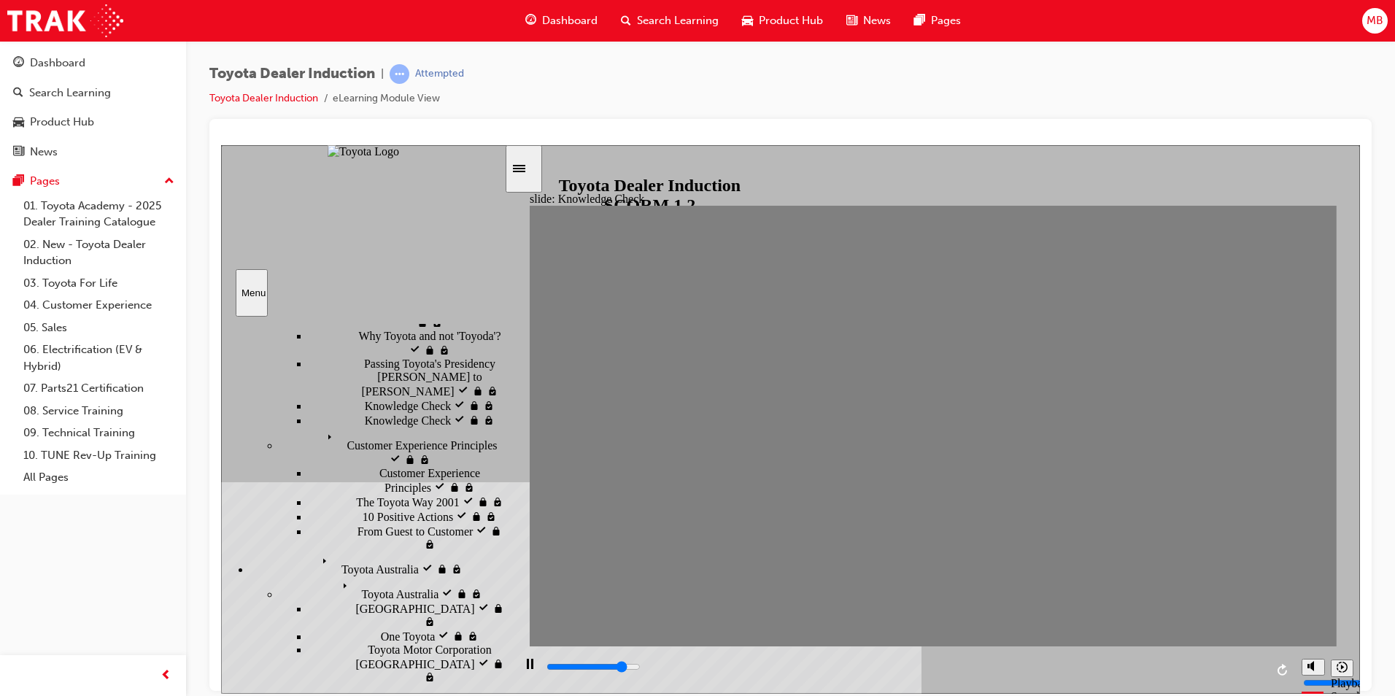
type input "Toyota engage app"
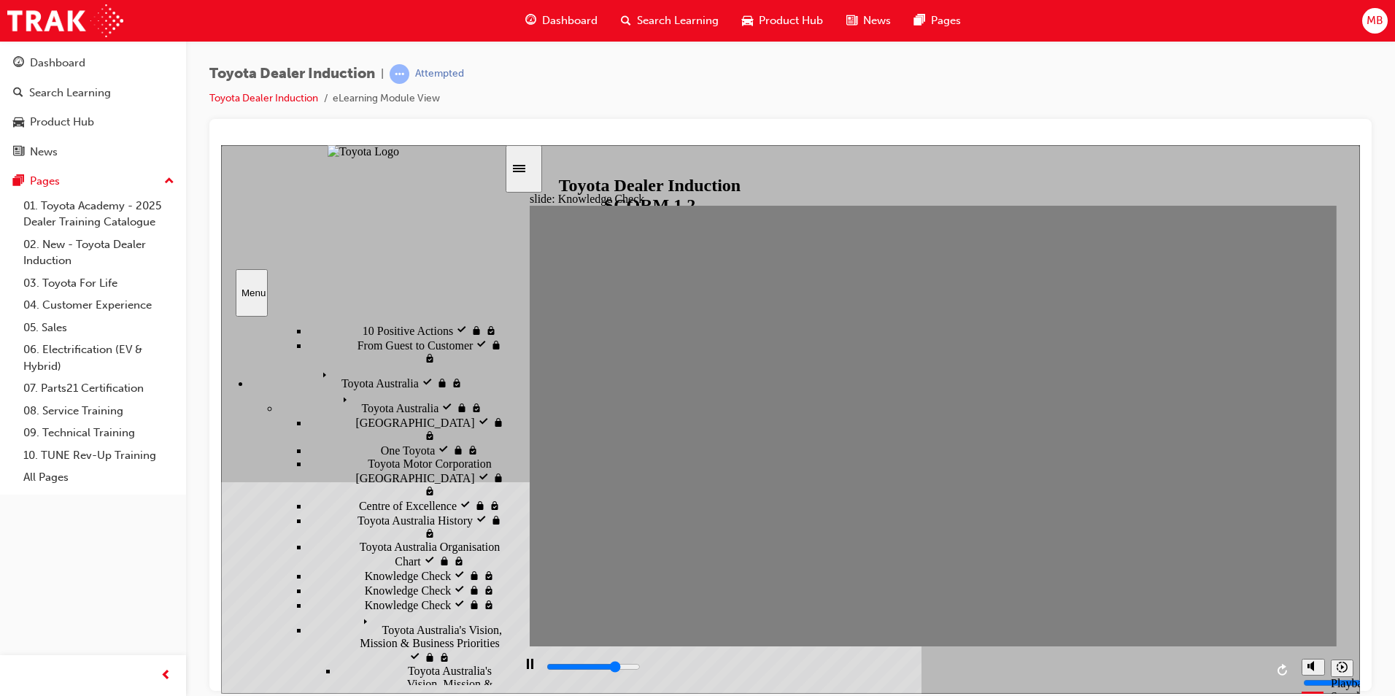
type input "3800"
checkbox input "true"
type input "4300"
checkbox input "true"
type input "4800"
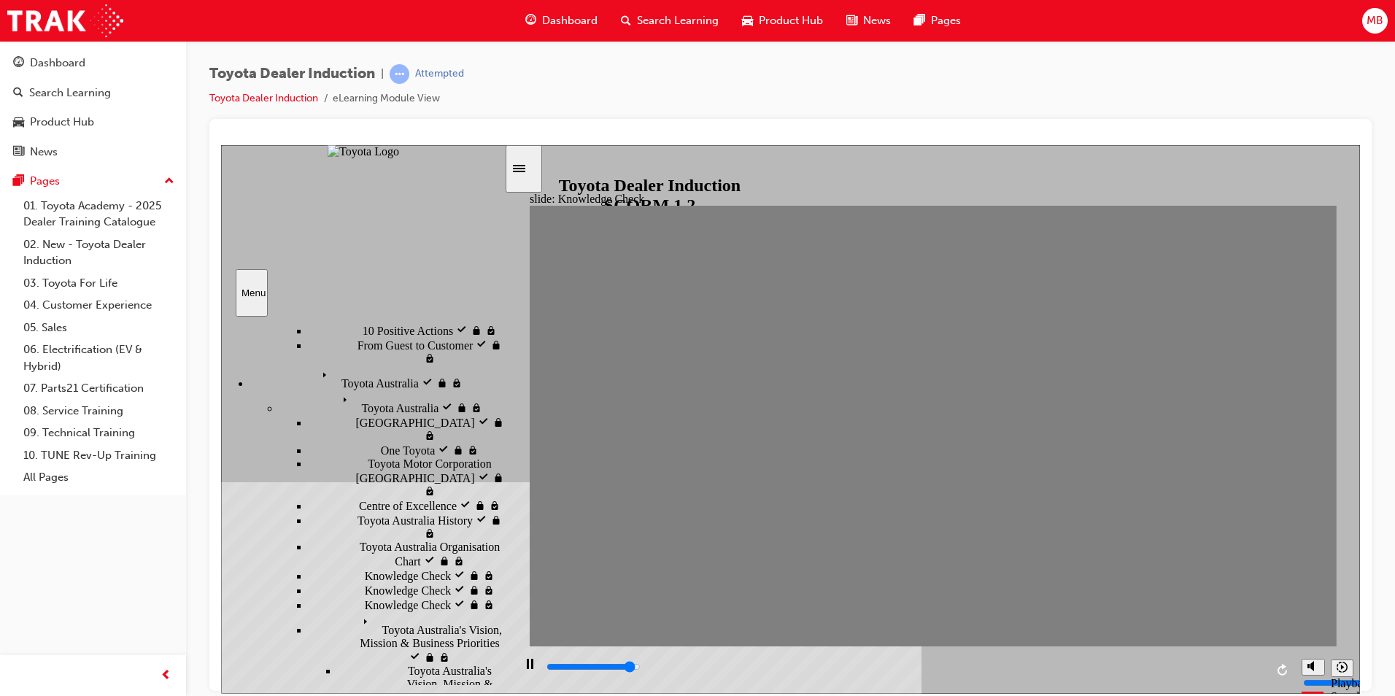
checkbox input "true"
type input "5000"
checkbox input "true"
drag, startPoint x: 839, startPoint y: 526, endPoint x: 839, endPoint y: 545, distance: 19.0
checkbox input "true"
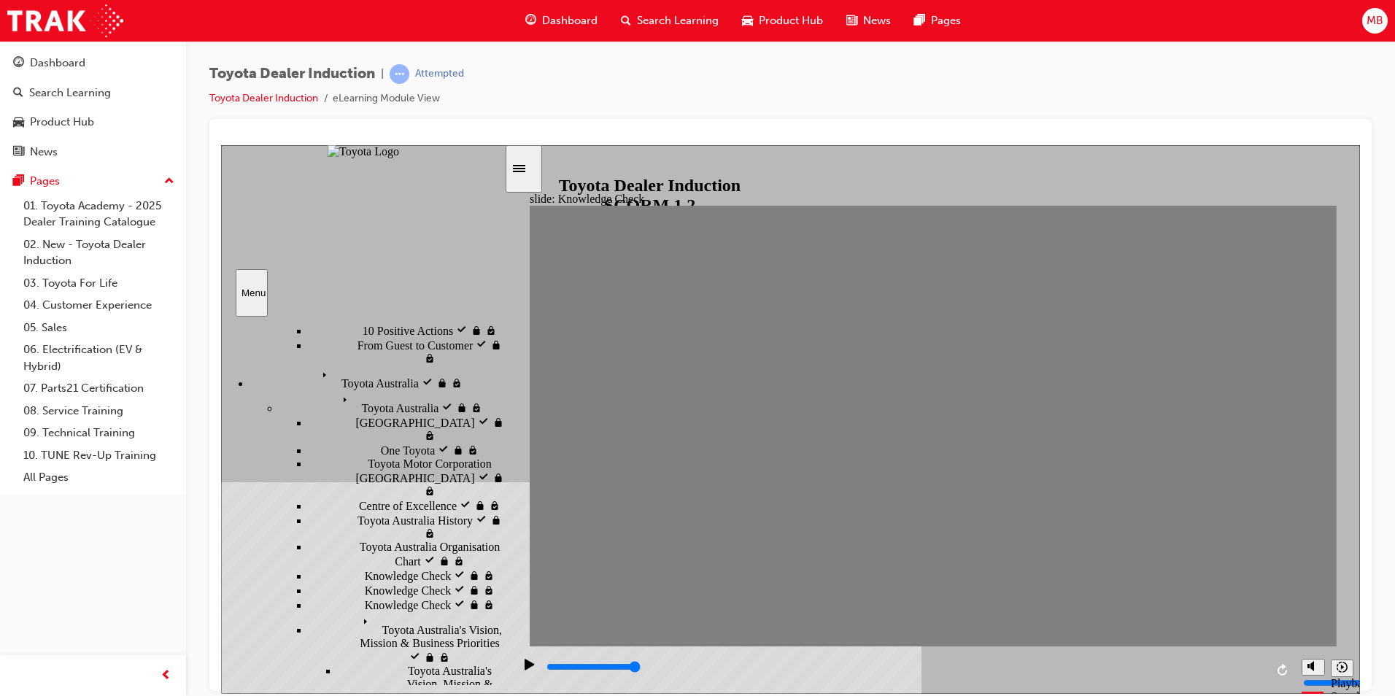
checkbox input "true"
type input "3500"
radio input "true"
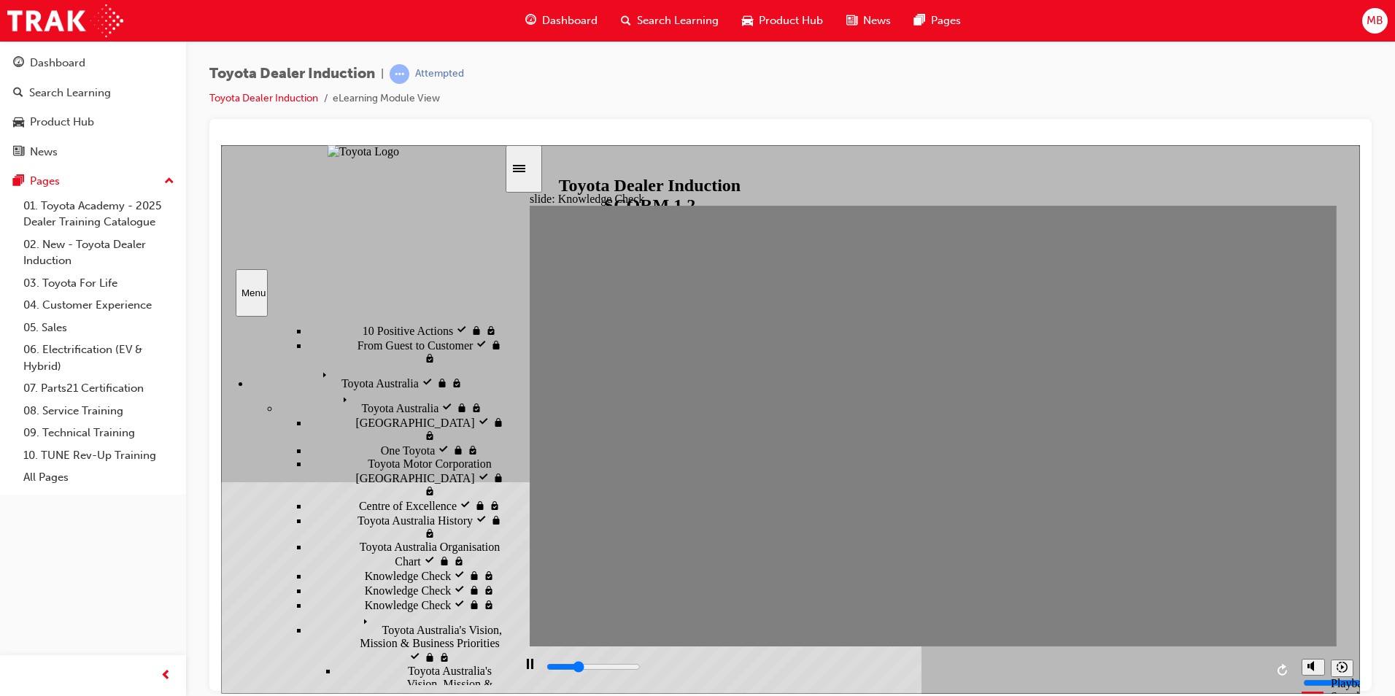
type input "1600"
checkbox input "true"
type input "2600"
checkbox input "true"
type input "3600"
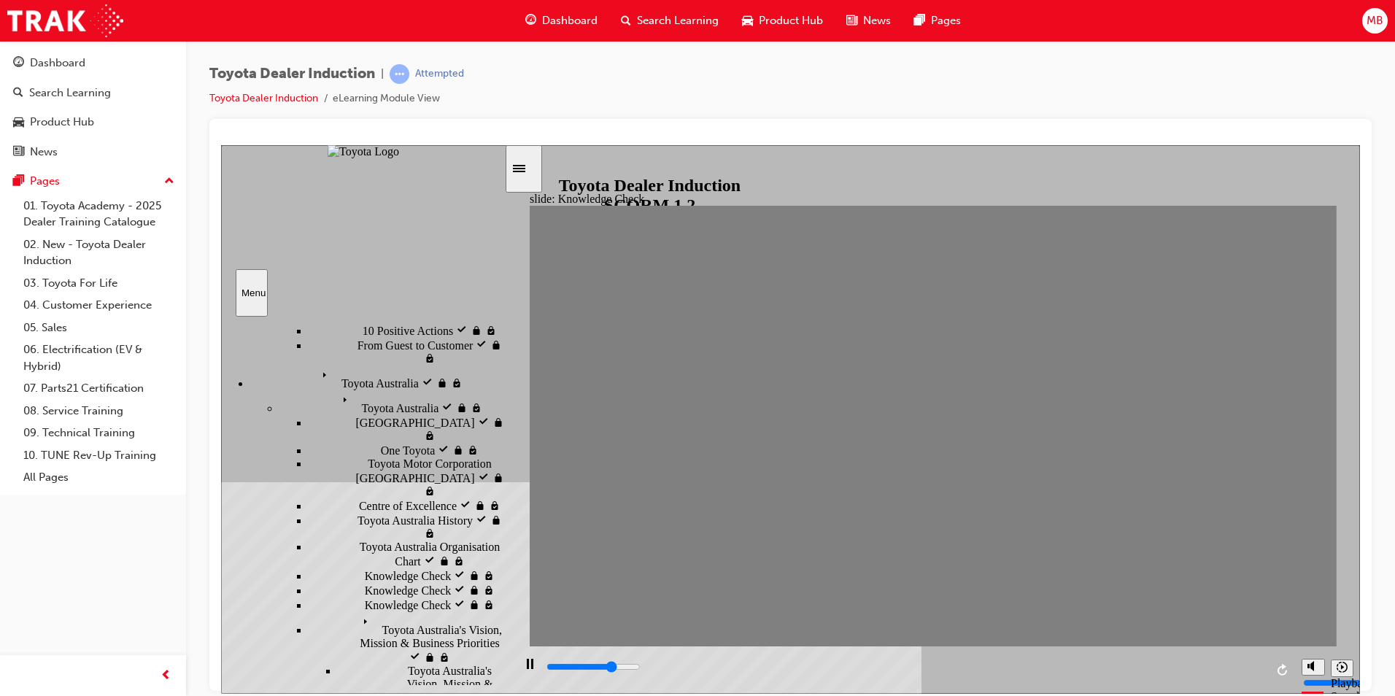
checkbox input "true"
type input "1500"
checkbox input "true"
type input "2000"
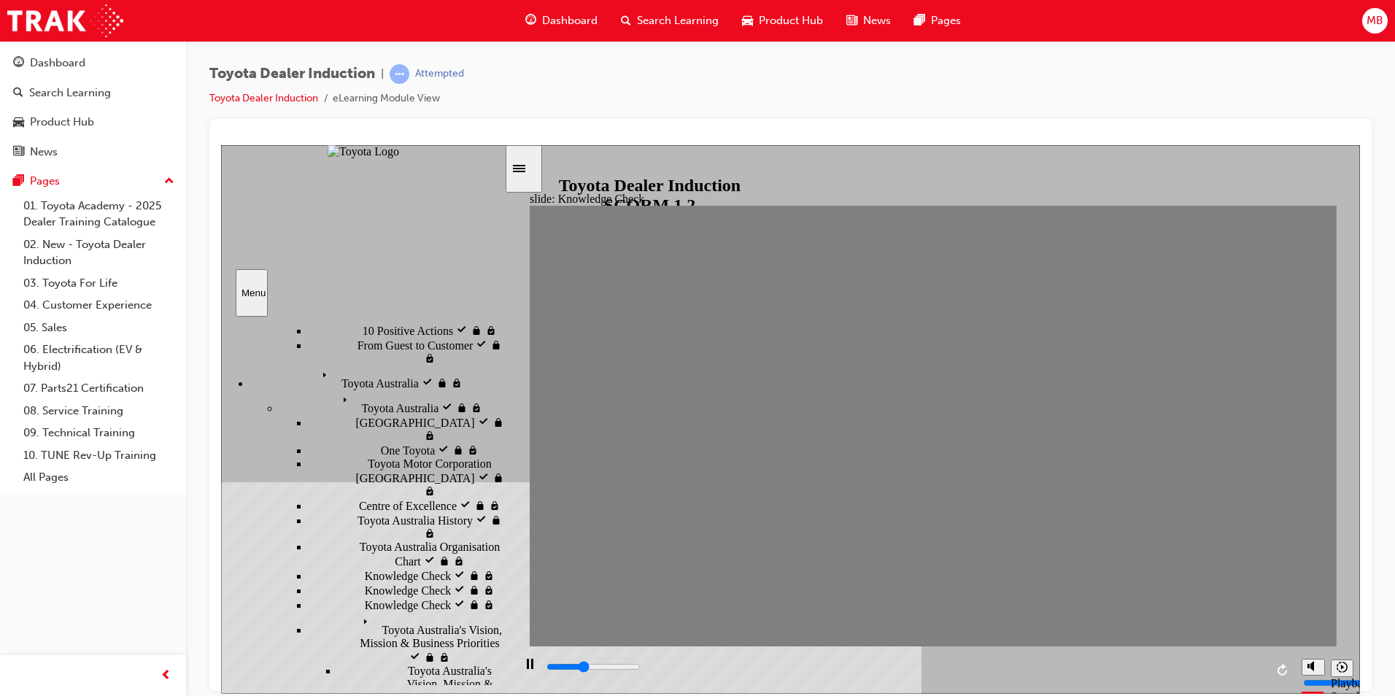
checkbox input "true"
type input "2400"
checkbox input "true"
drag, startPoint x: 754, startPoint y: 474, endPoint x: 745, endPoint y: 516, distance: 43.4
type input "2800"
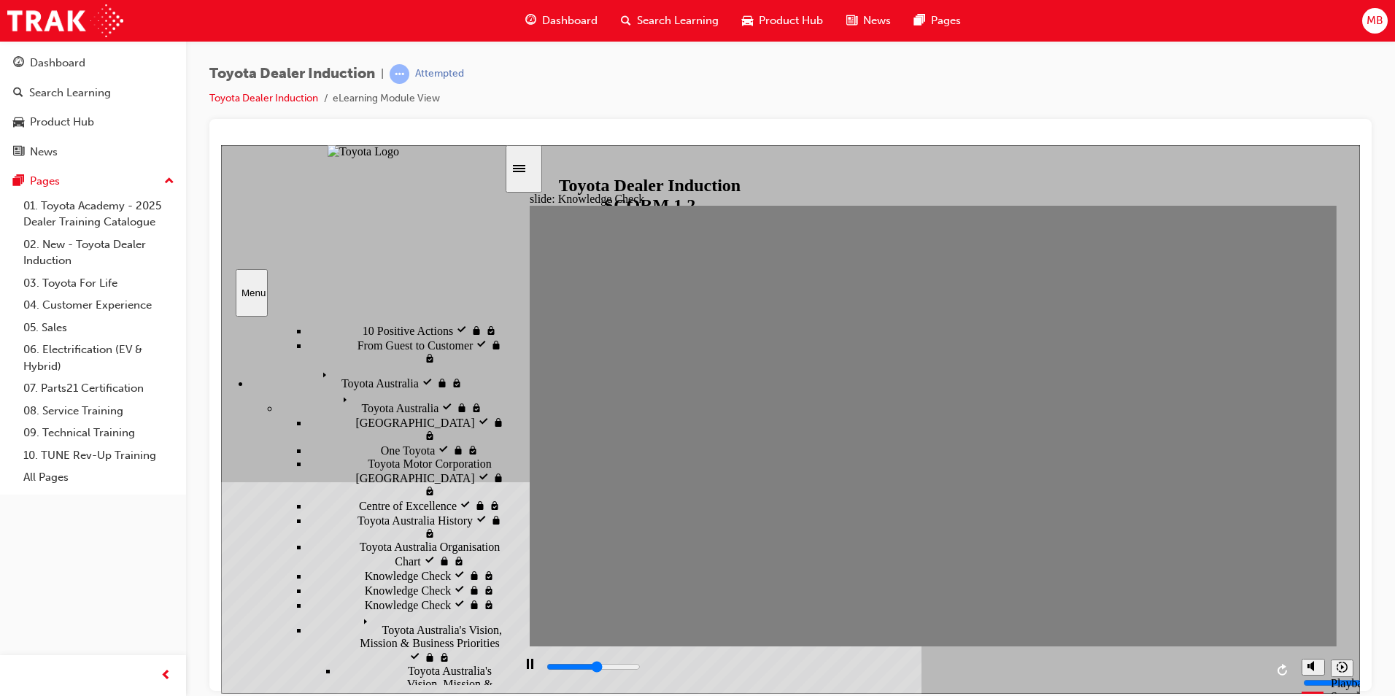
checkbox input "true"
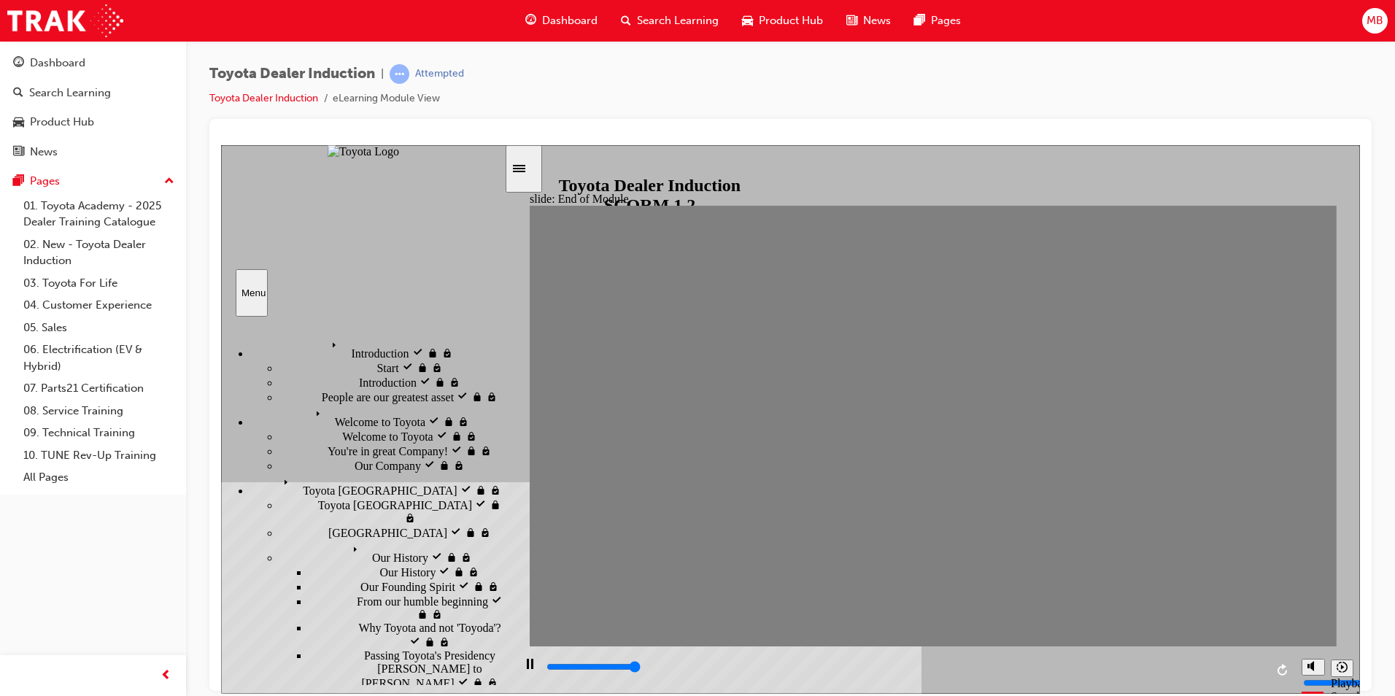
type input "9100"
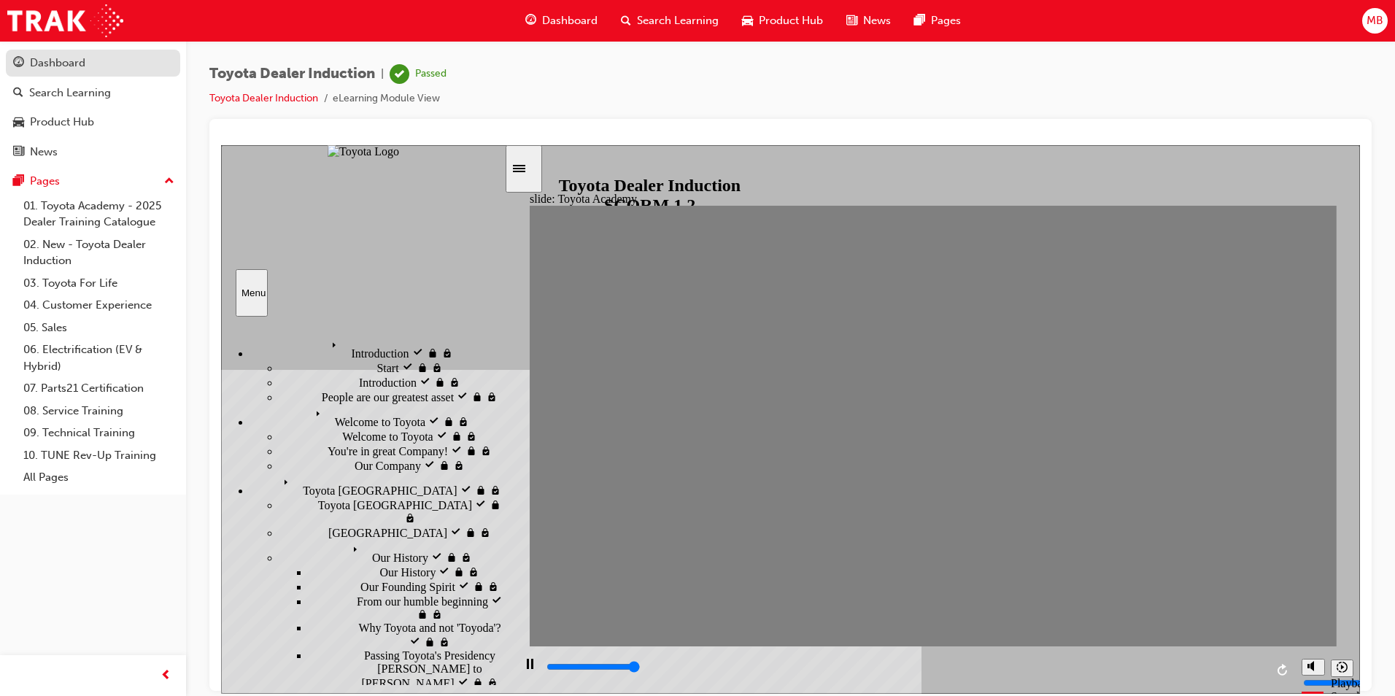
type input "9900"
click at [52, 73] on link "Dashboard" at bounding box center [93, 63] width 174 height 27
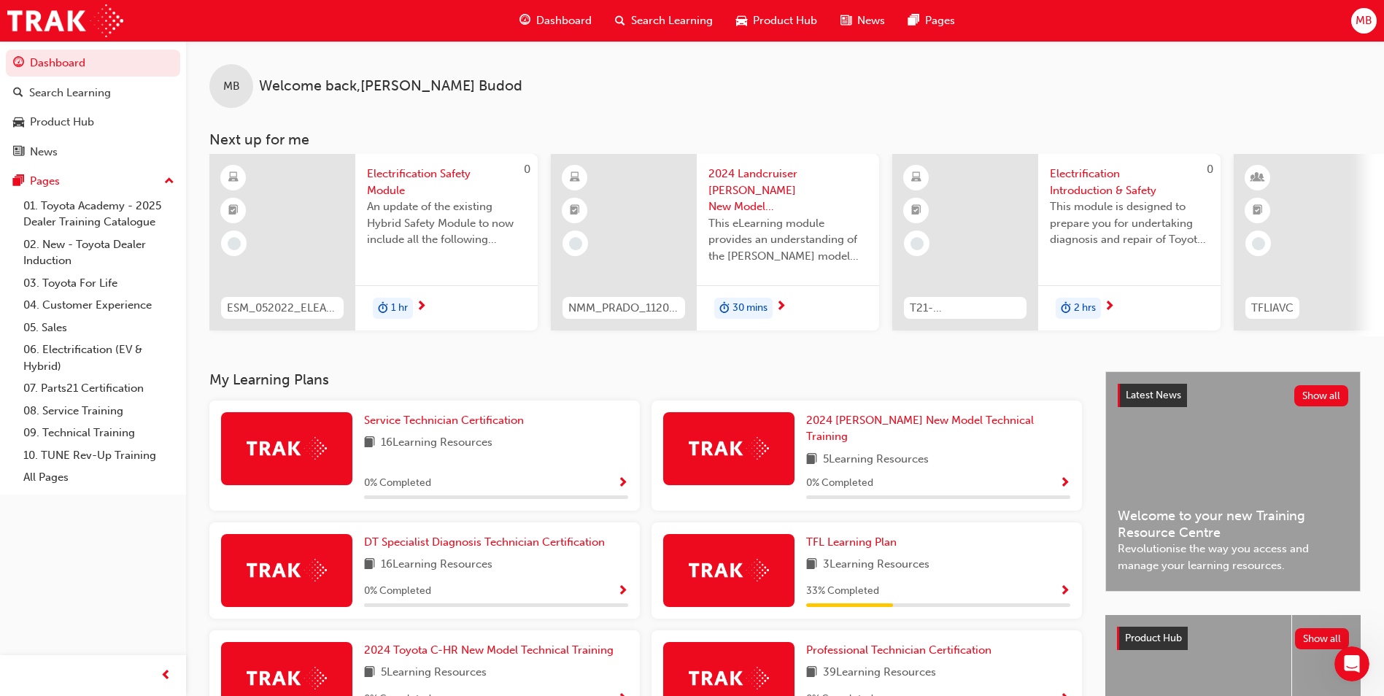
click at [1371, 31] on div "MB" at bounding box center [1364, 21] width 26 height 26
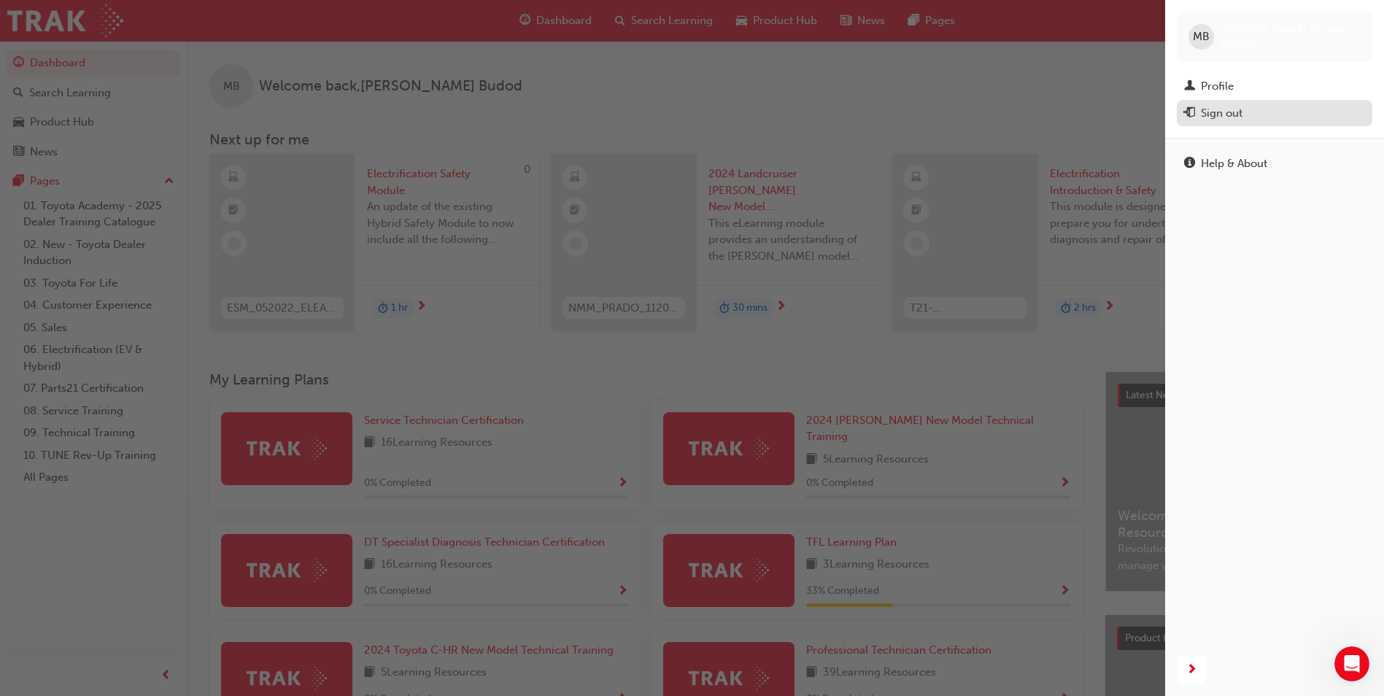
click at [1310, 109] on div "Sign out" at bounding box center [1274, 113] width 181 height 18
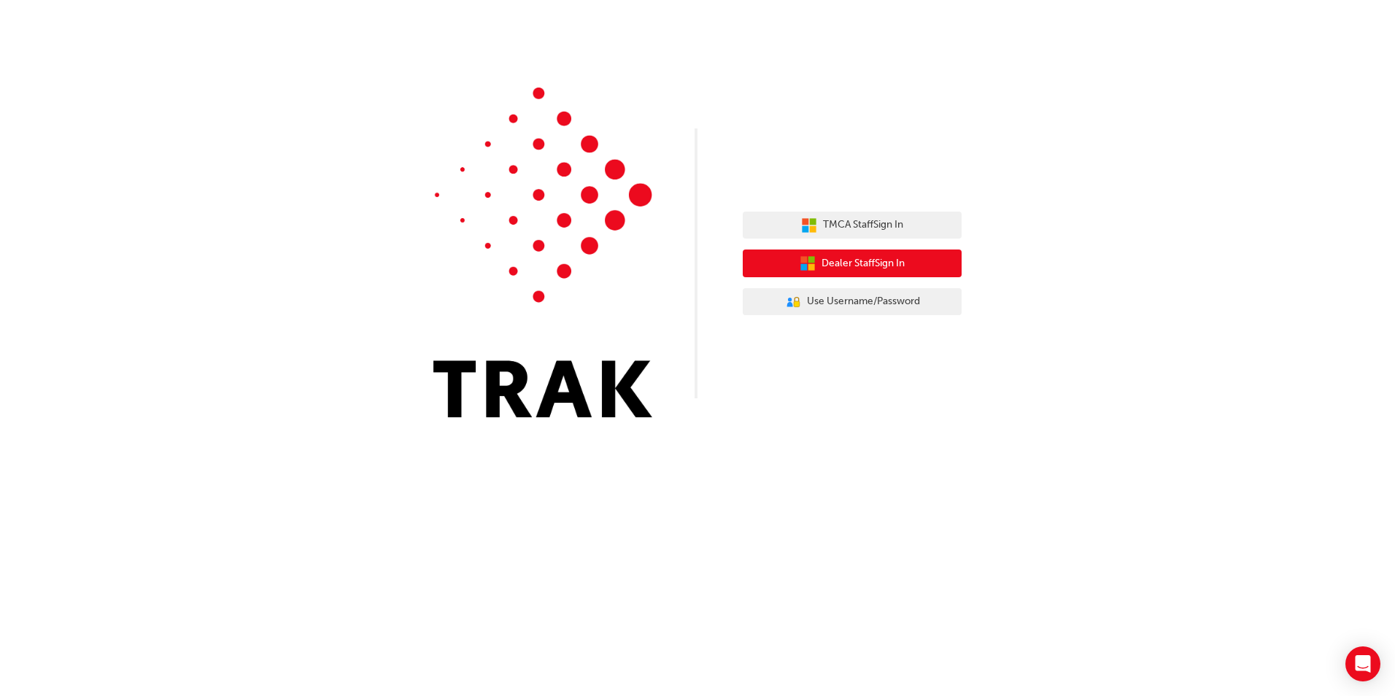
click at [910, 266] on button "Dealer Staff Sign In" at bounding box center [852, 263] width 219 height 28
